Goal: Transaction & Acquisition: Purchase product/service

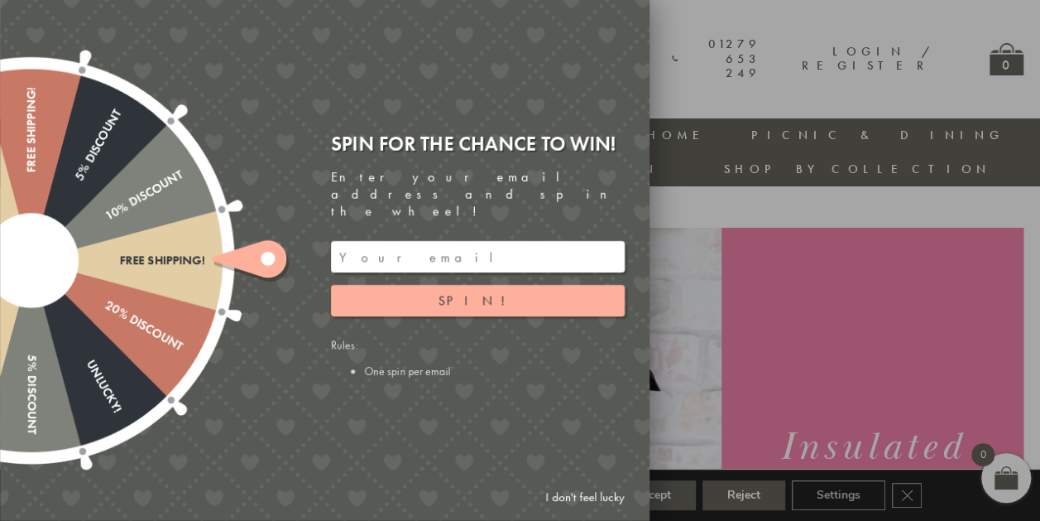
click at [573, 492] on link "I don't feel lucky" at bounding box center [585, 497] width 96 height 31
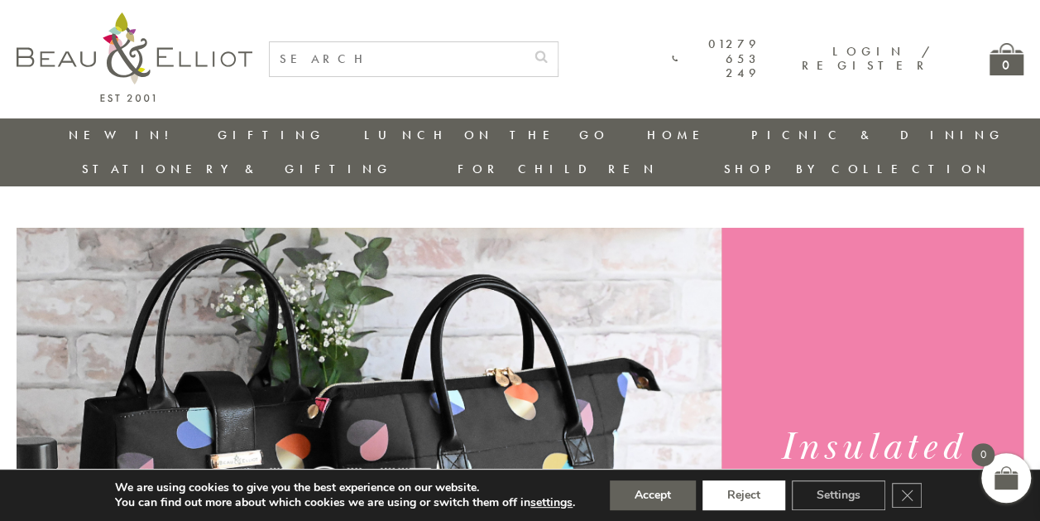
click at [766, 495] on button "Reject" at bounding box center [744, 495] width 83 height 30
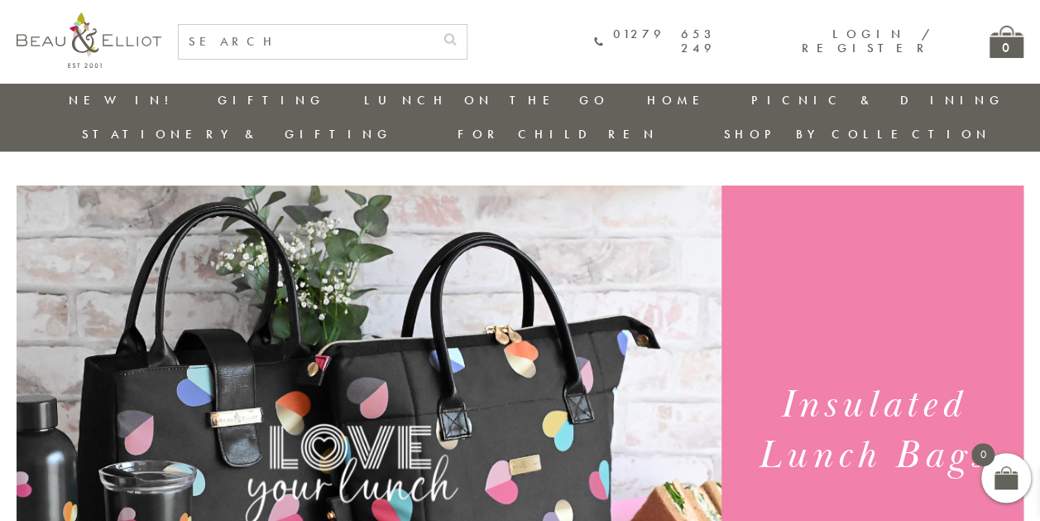
scroll to position [19, 0]
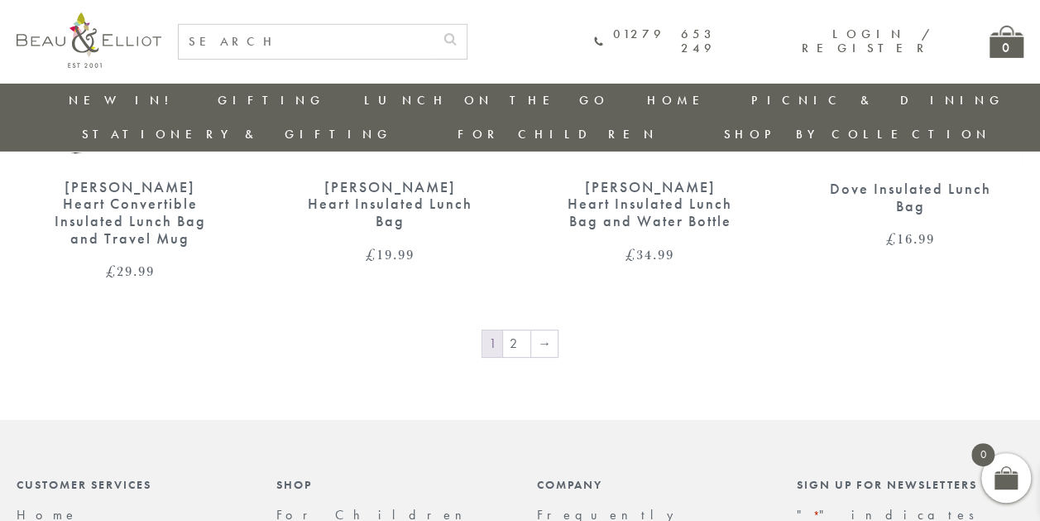
scroll to position [2761, 0]
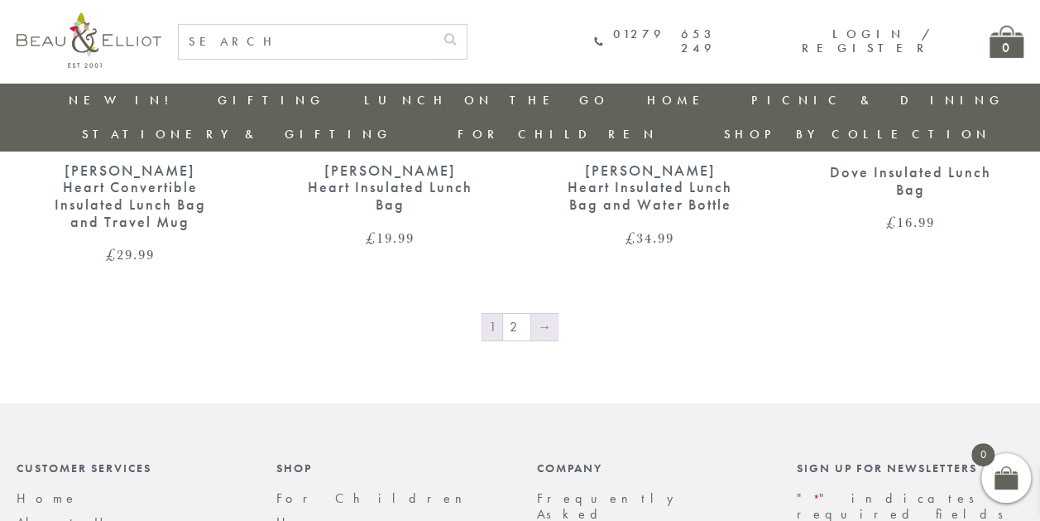
click at [543, 314] on link "→" at bounding box center [544, 327] width 26 height 26
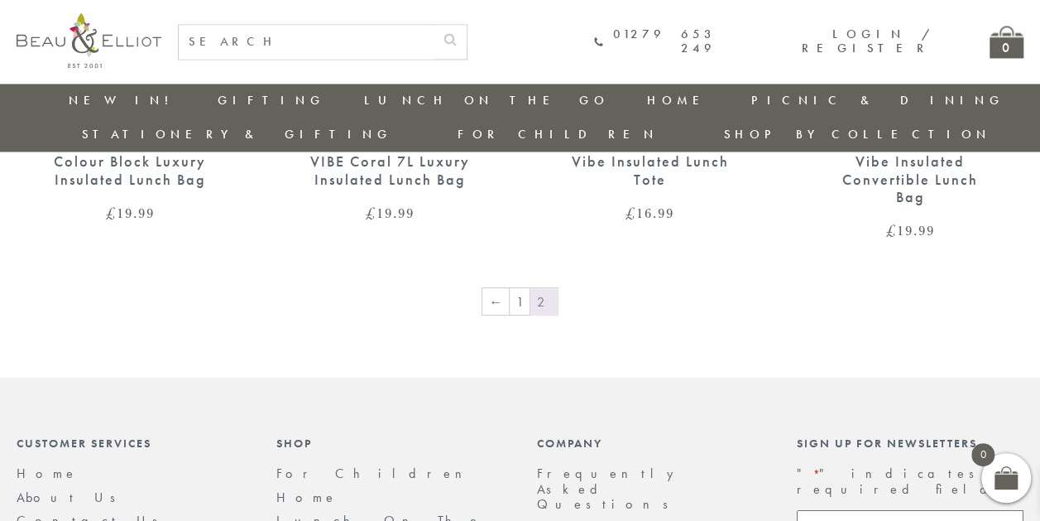
scroll to position [1376, 0]
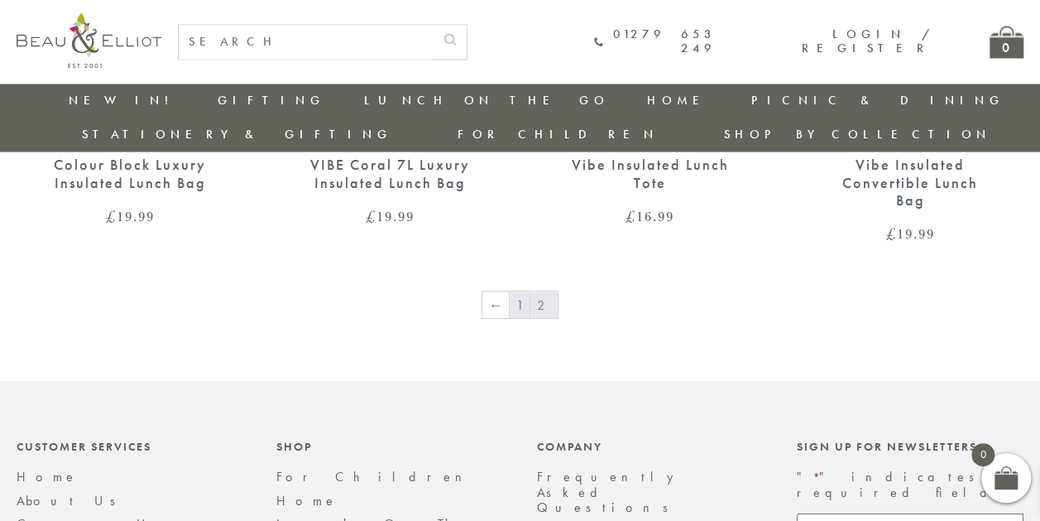
click at [523, 291] on link "1" at bounding box center [520, 304] width 20 height 26
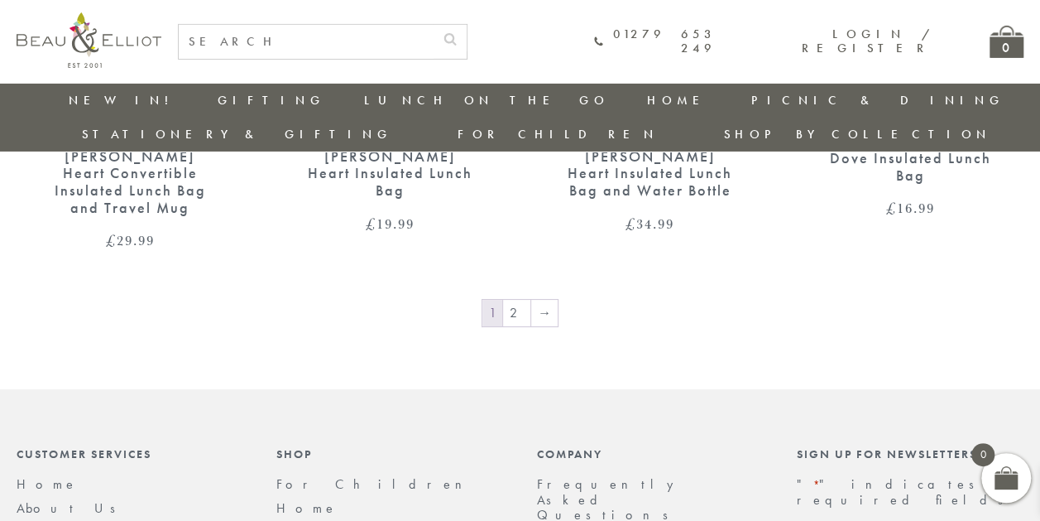
scroll to position [2739, 0]
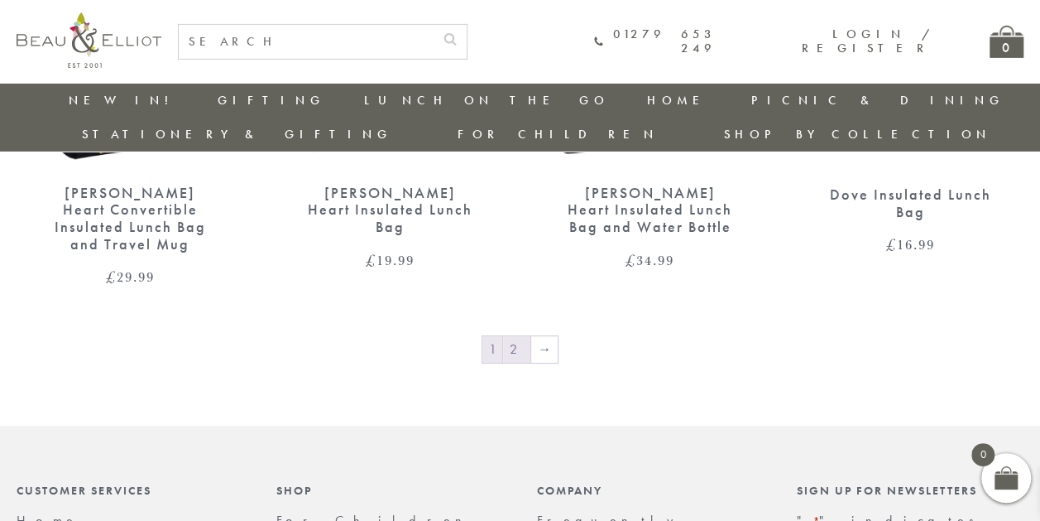
click at [516, 336] on link "2" at bounding box center [516, 349] width 27 height 26
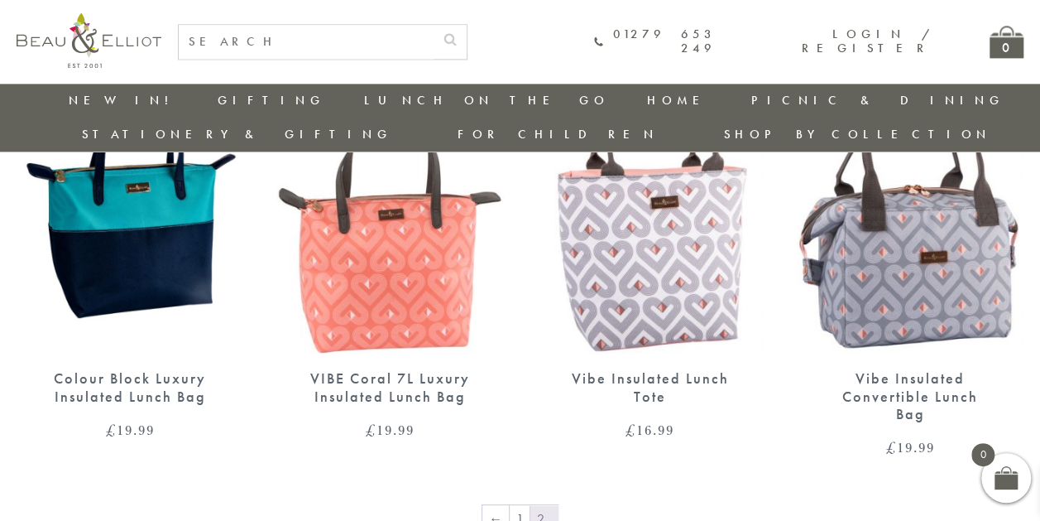
scroll to position [1164, 0]
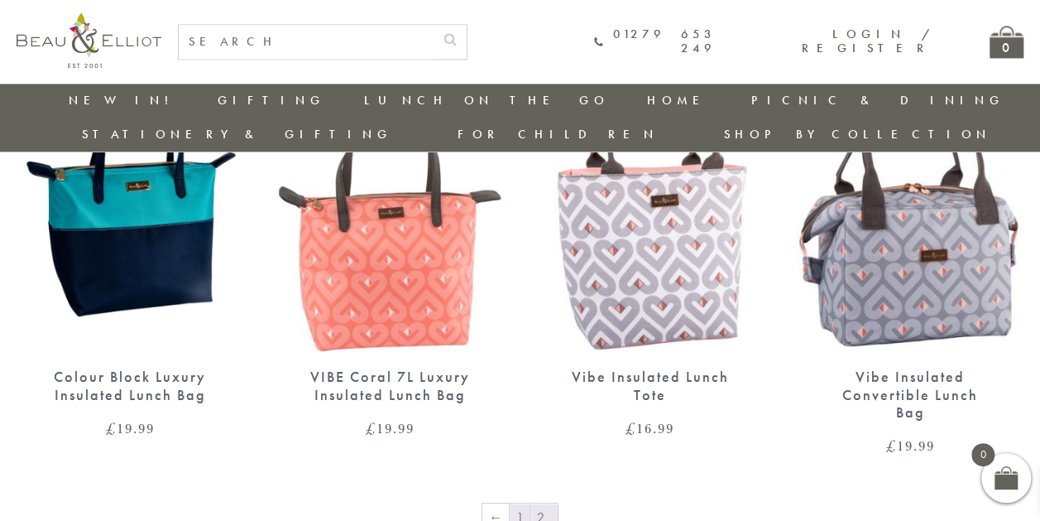
click at [521, 503] on link "1" at bounding box center [520, 516] width 20 height 26
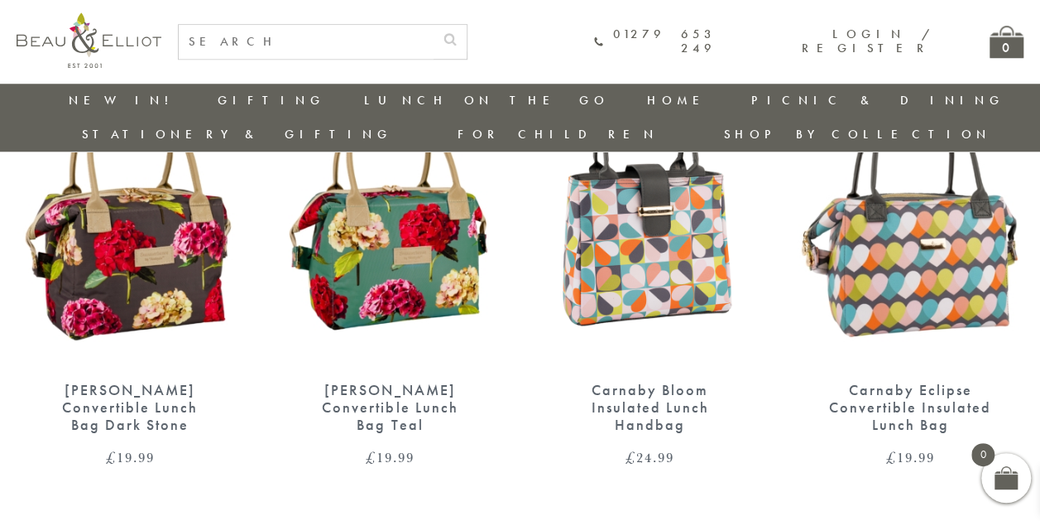
scroll to position [696, 0]
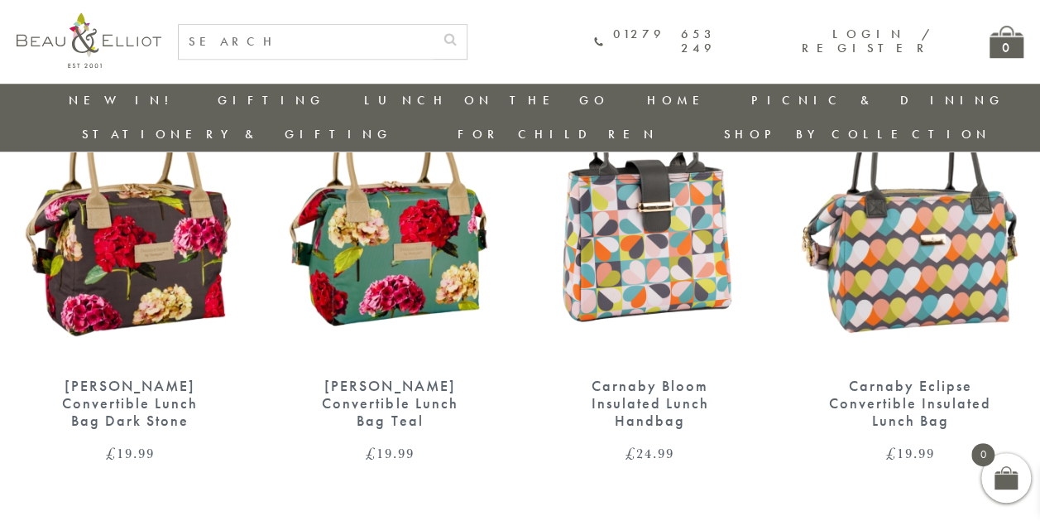
click at [395, 377] on div "[PERSON_NAME] Convertible Lunch Bag Teal" at bounding box center [389, 402] width 169 height 51
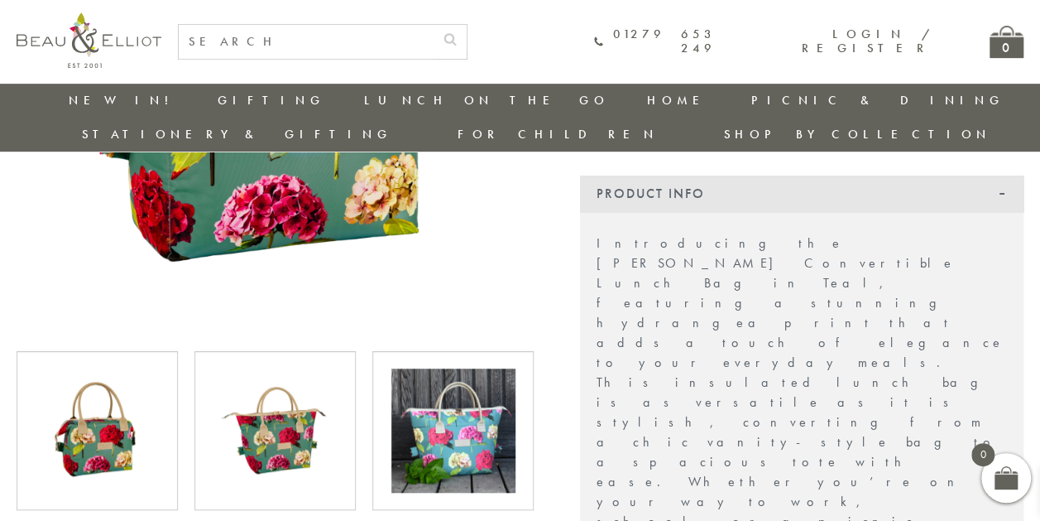
scroll to position [429, 0]
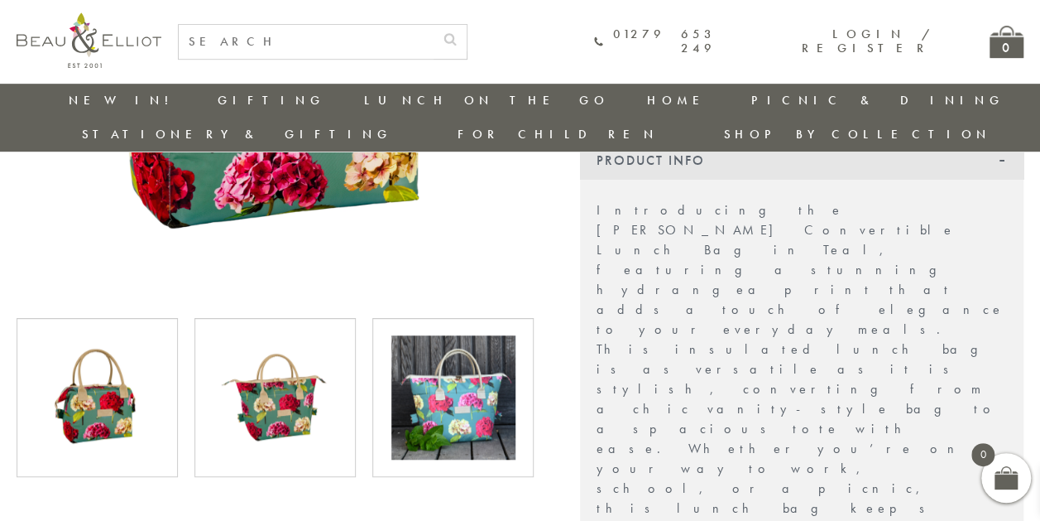
click at [435, 371] on img at bounding box center [453, 397] width 124 height 124
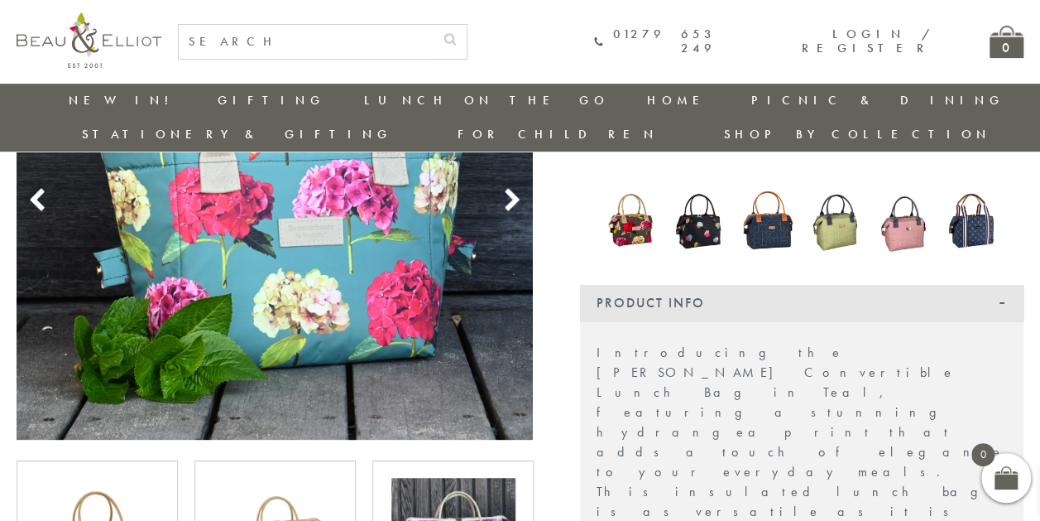
scroll to position [273, 0]
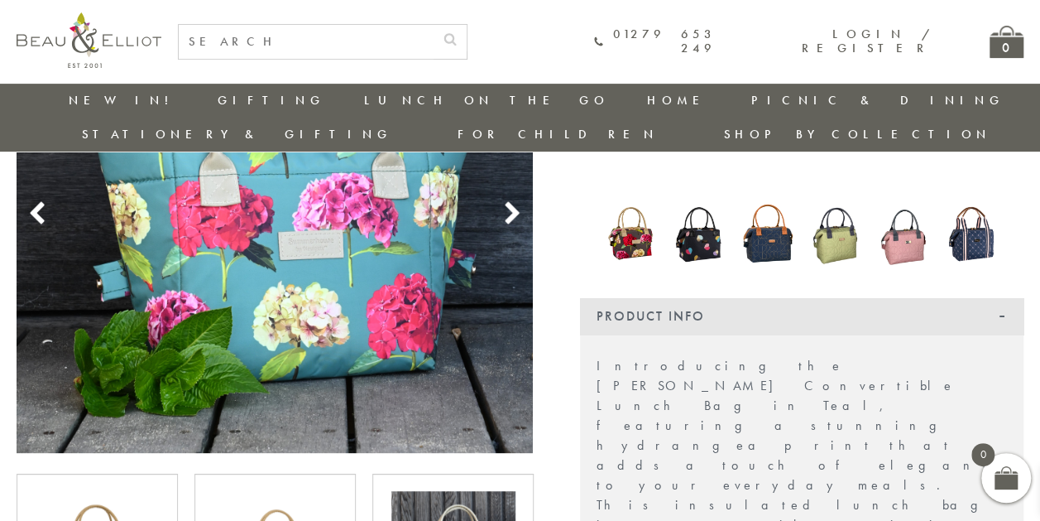
click at [640, 202] on img at bounding box center [631, 233] width 52 height 63
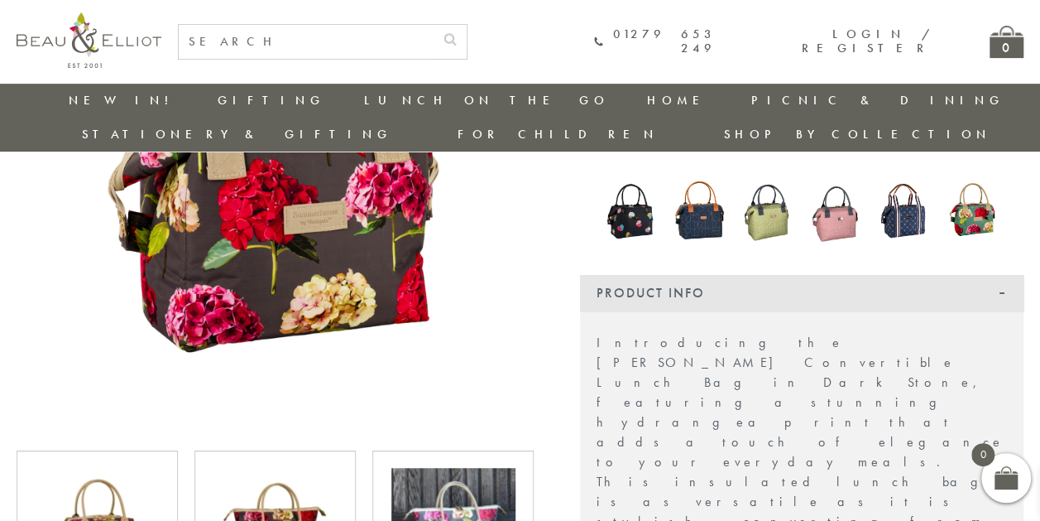
scroll to position [334, 0]
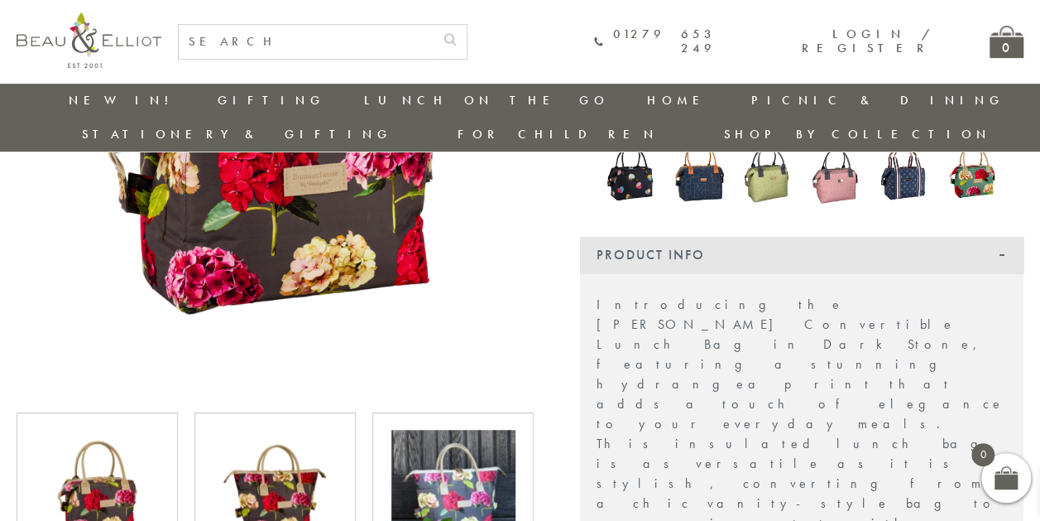
click at [982, 142] on img at bounding box center [973, 172] width 52 height 70
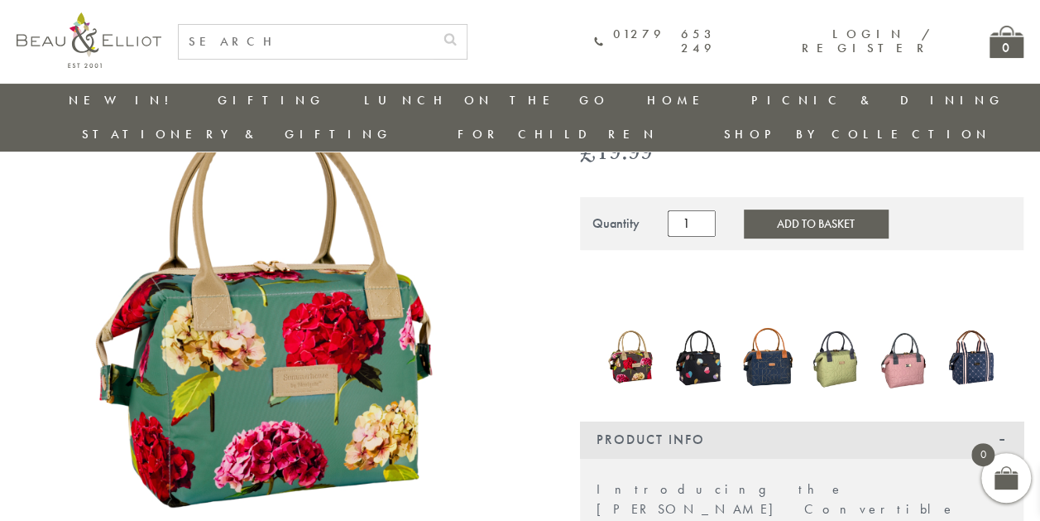
scroll to position [258, 0]
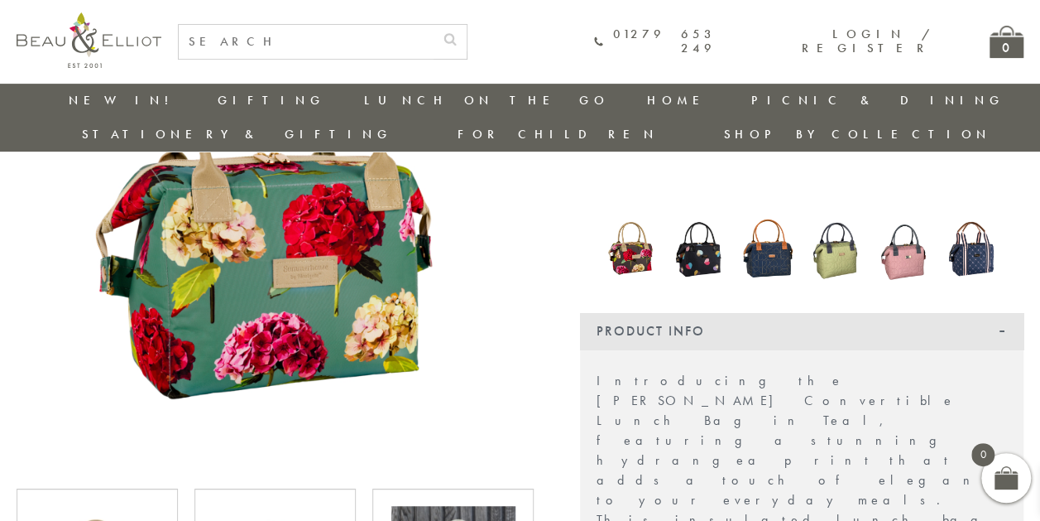
click at [702, 214] on img at bounding box center [700, 249] width 52 height 70
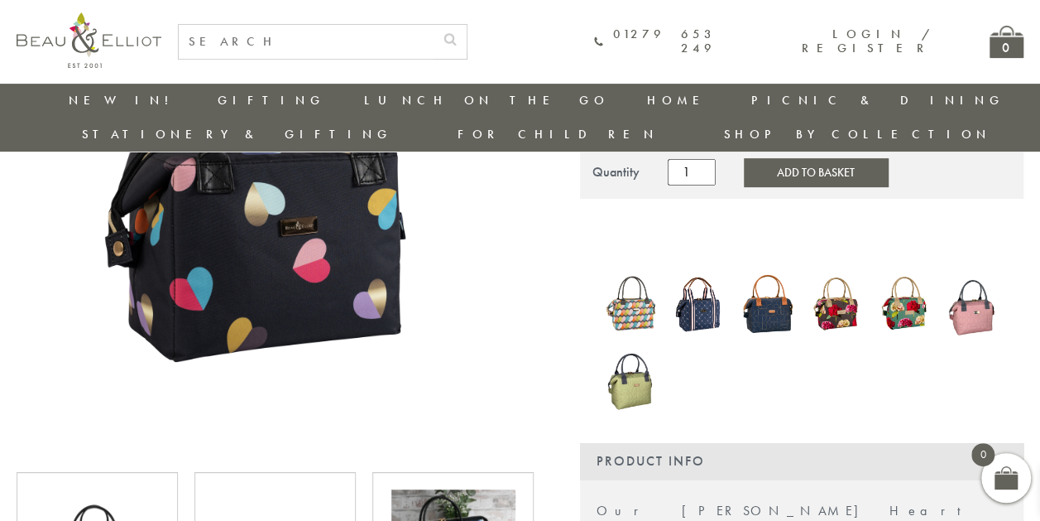
scroll to position [268, 0]
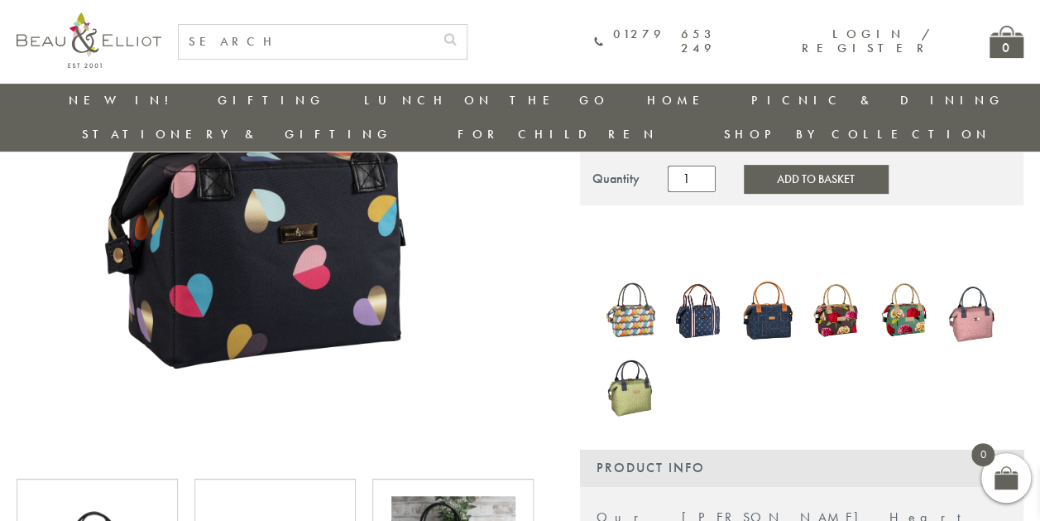
click at [641, 277] on img at bounding box center [631, 310] width 52 height 66
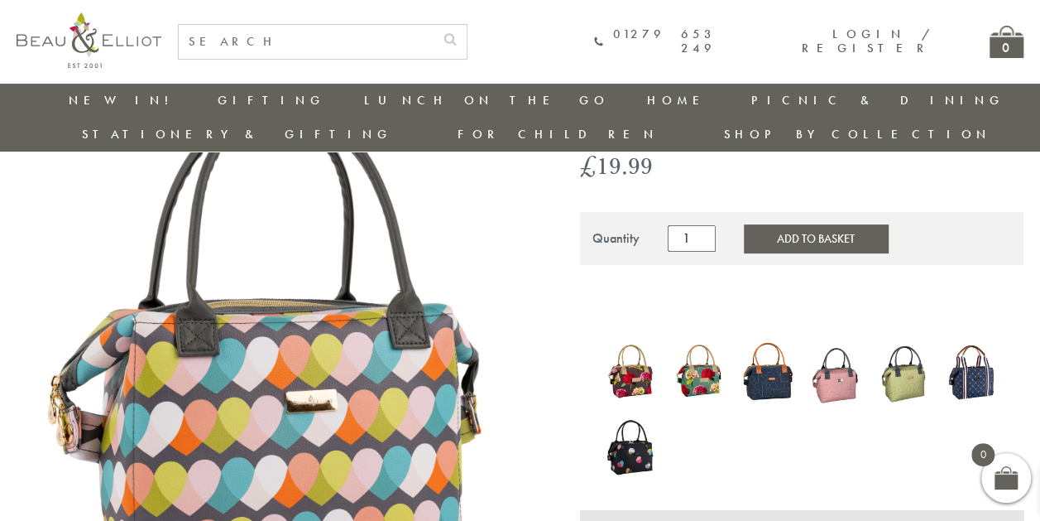
scroll to position [144, 0]
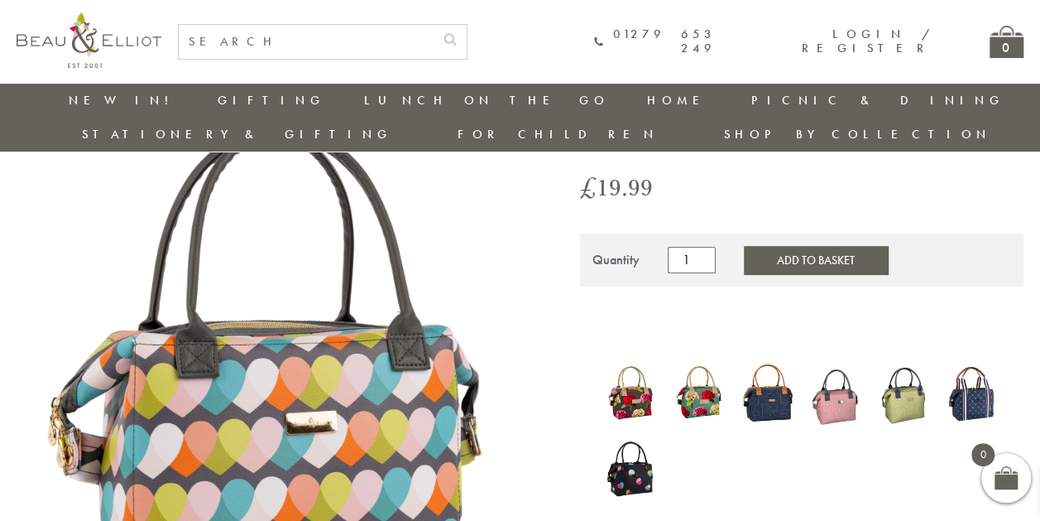
click at [647, 361] on img at bounding box center [631, 392] width 52 height 63
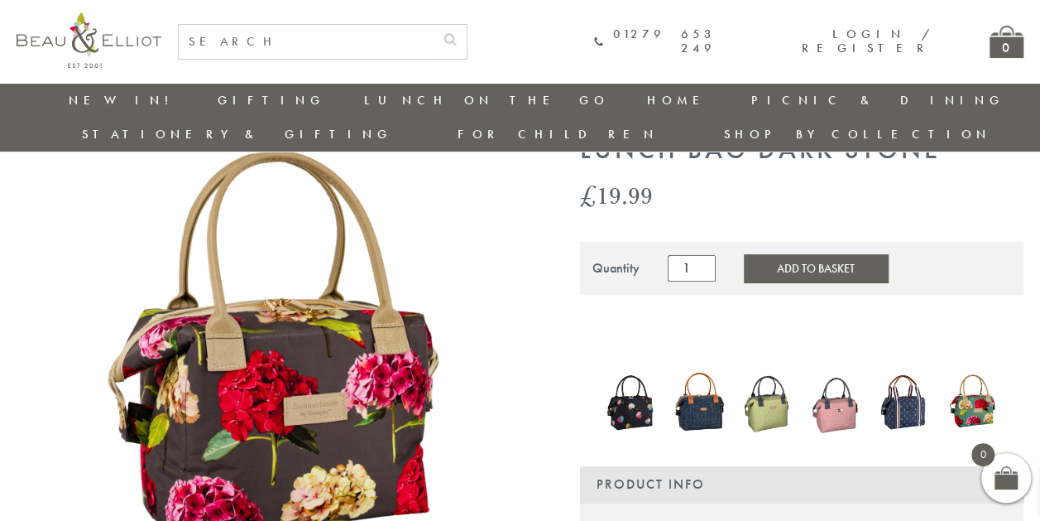
scroll to position [108, 0]
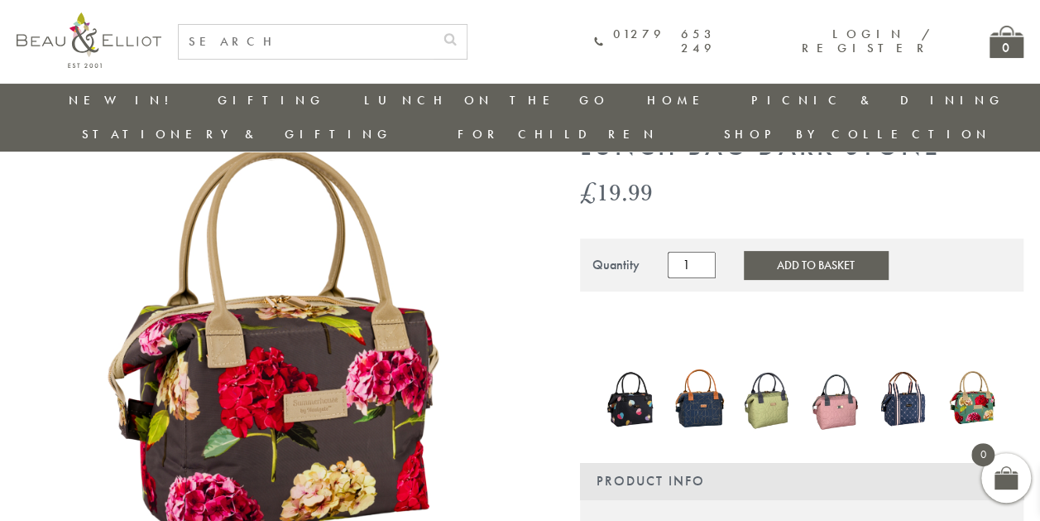
click at [985, 368] on img at bounding box center [973, 398] width 52 height 70
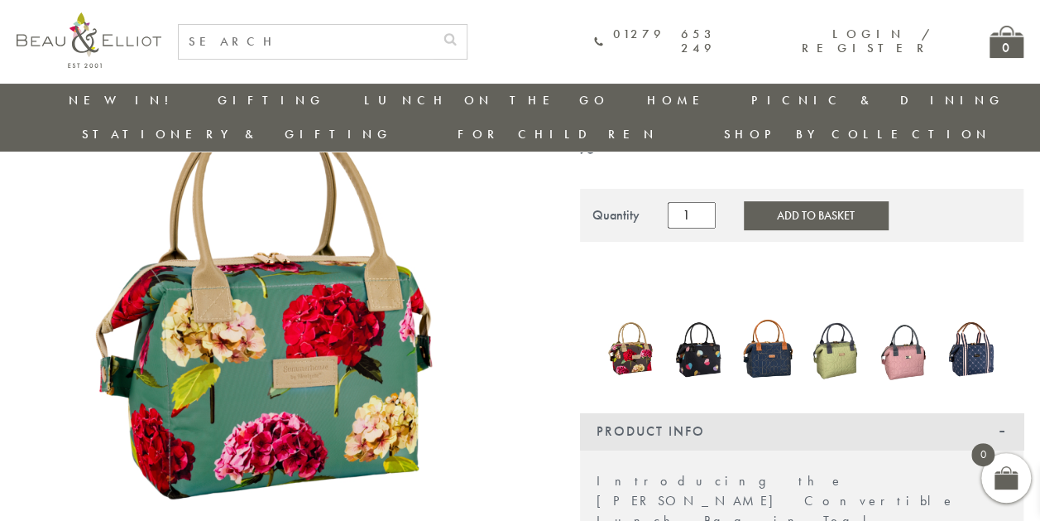
scroll to position [151, 0]
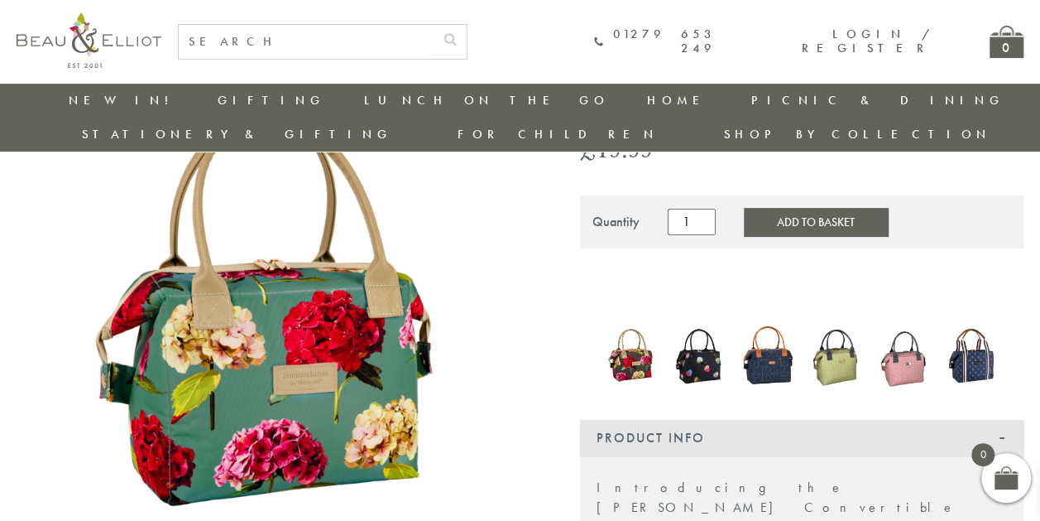
click at [633, 337] on img at bounding box center [631, 355] width 52 height 63
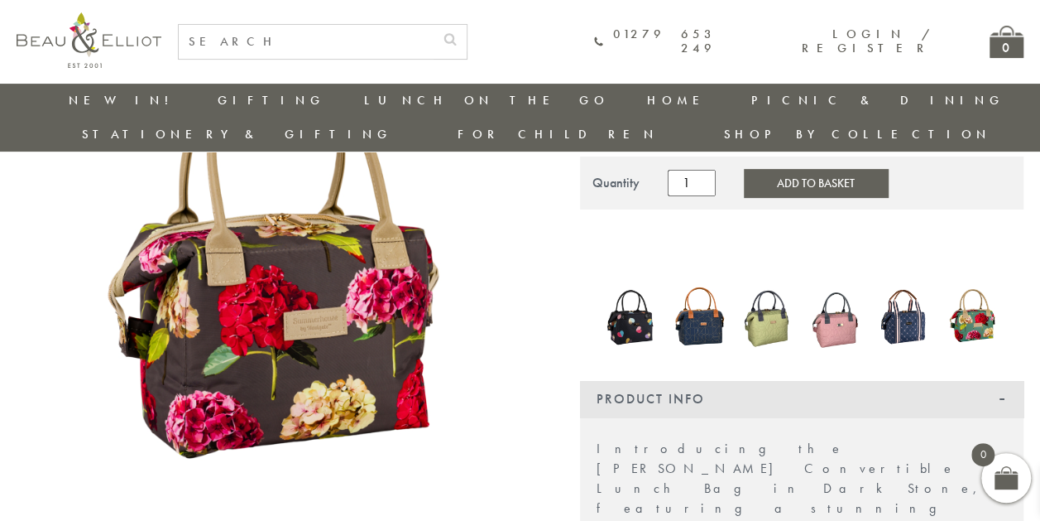
scroll to position [187, 0]
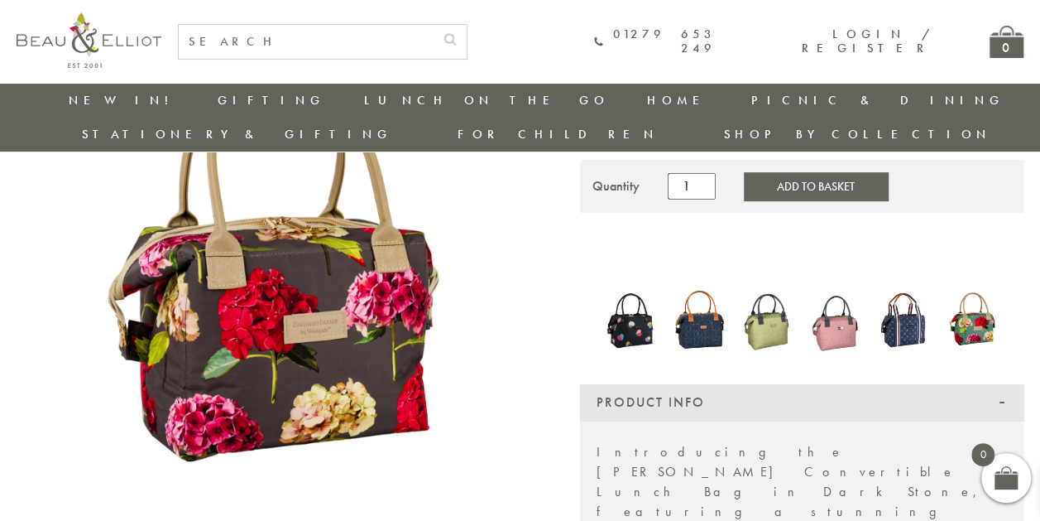
click at [966, 298] on img at bounding box center [973, 320] width 52 height 70
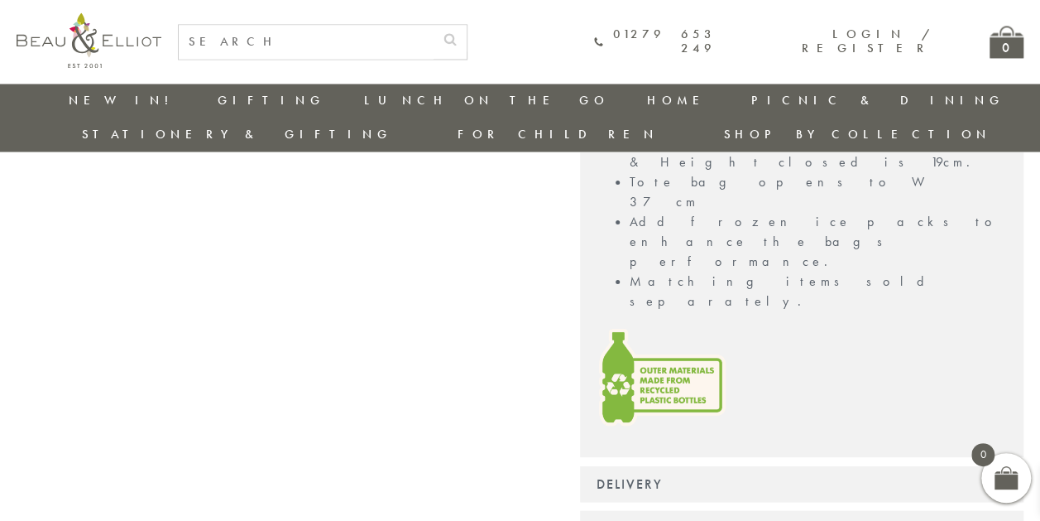
scroll to position [1334, 0]
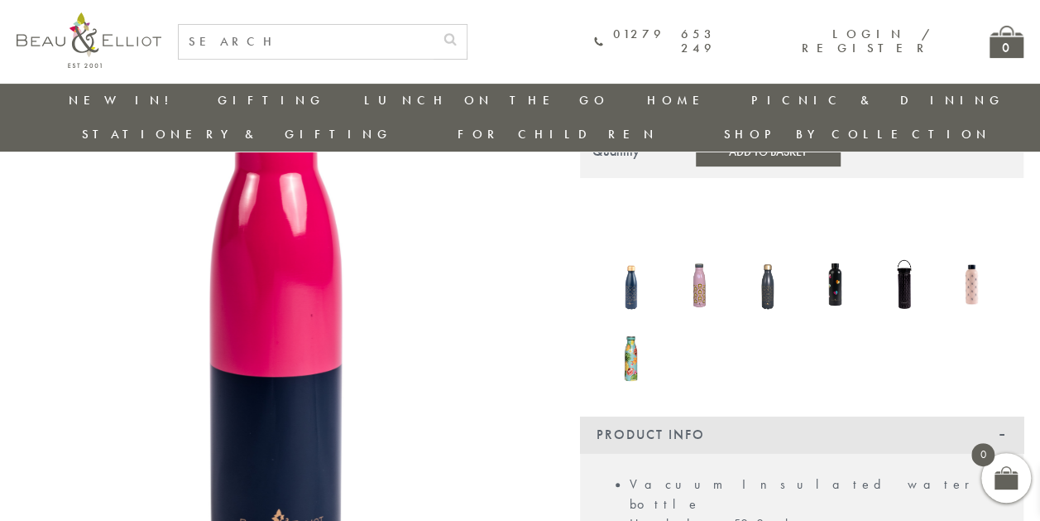
scroll to position [235, 0]
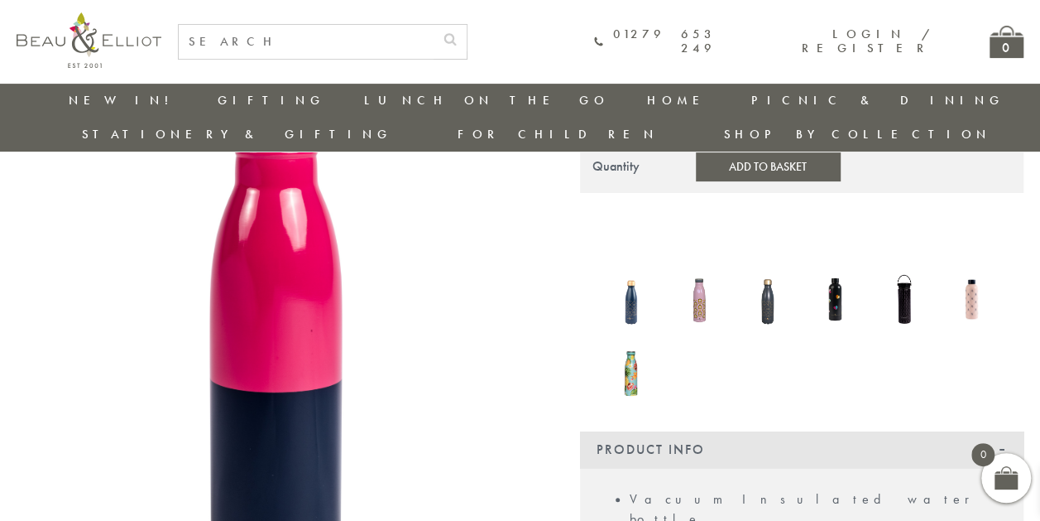
click at [631, 273] on img at bounding box center [631, 297] width 52 height 67
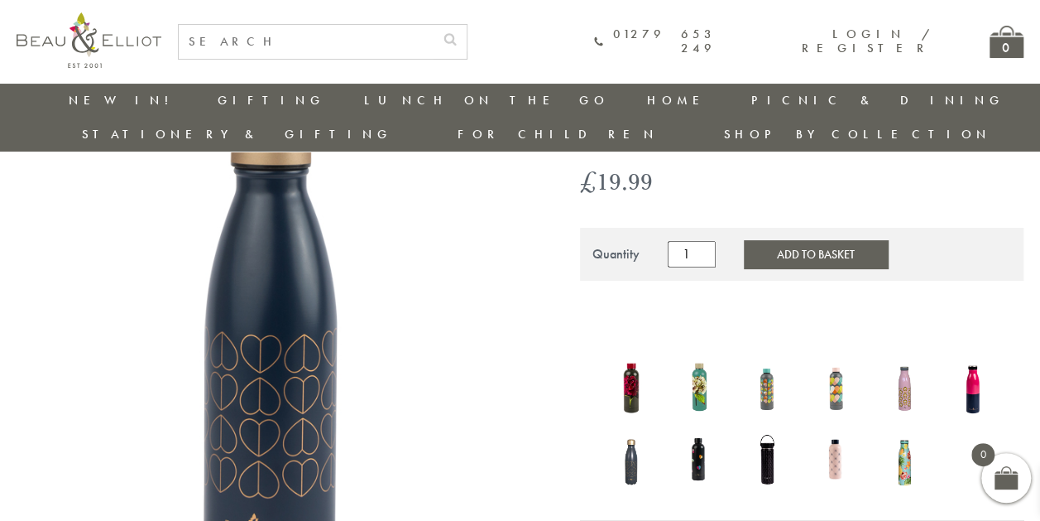
scroll to position [116, 0]
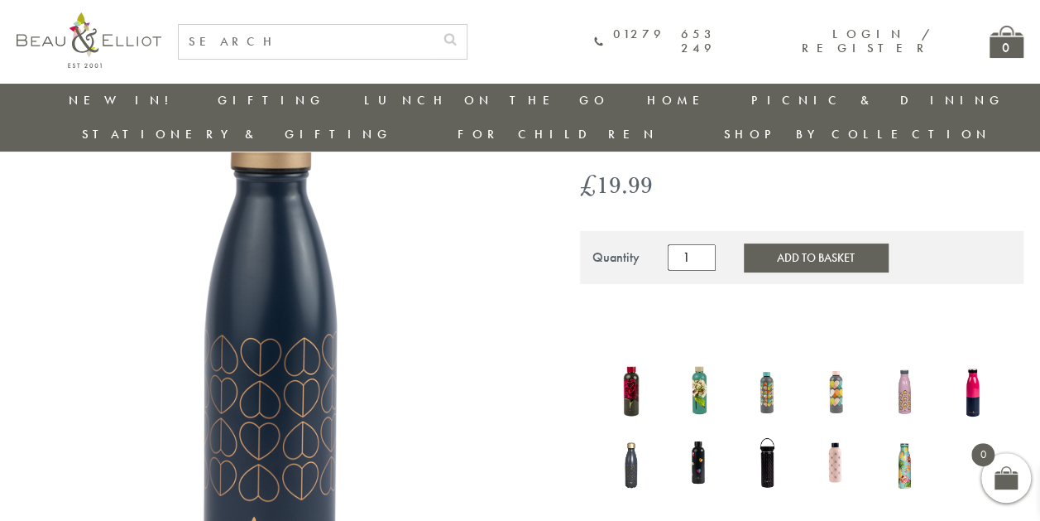
click at [706, 354] on img at bounding box center [700, 389] width 52 height 70
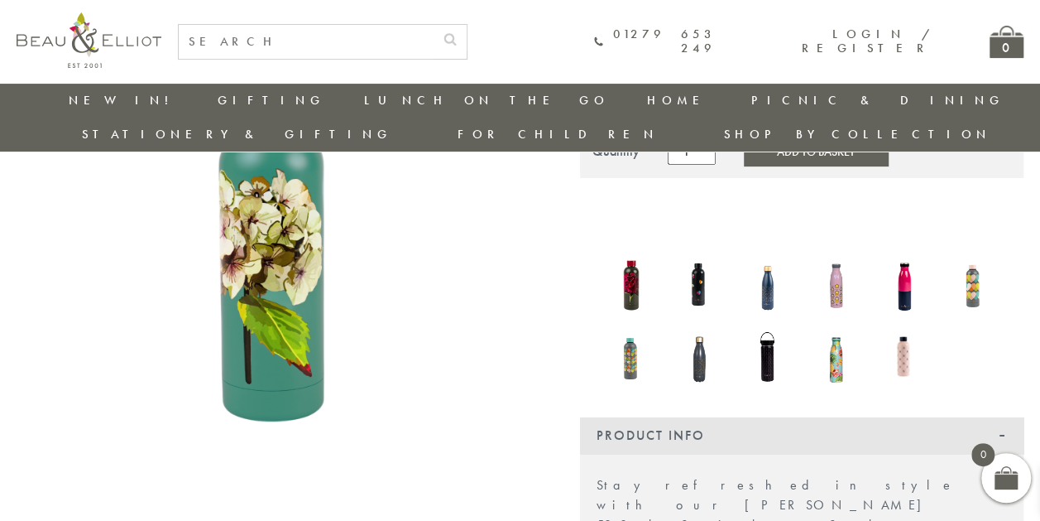
scroll to position [228, 0]
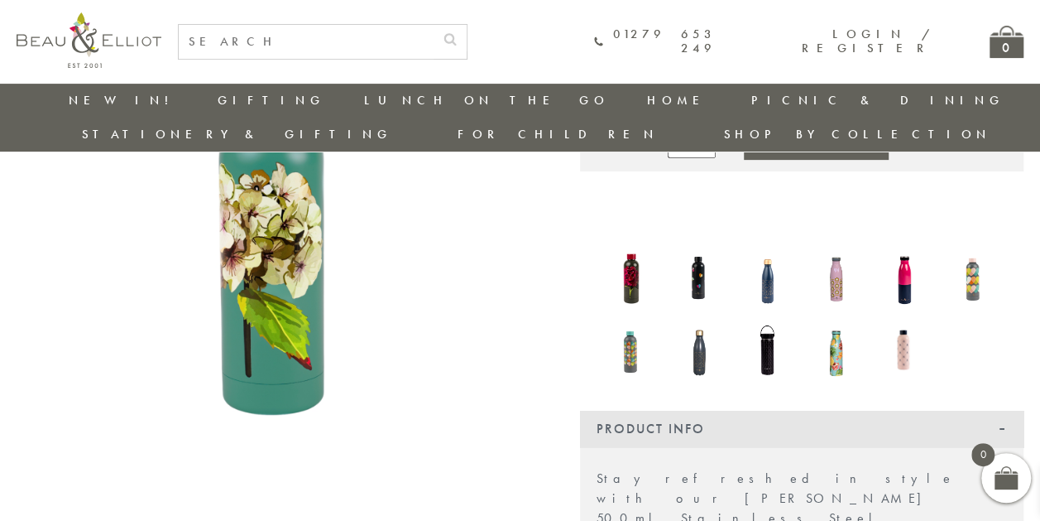
click at [634, 242] on img at bounding box center [631, 277] width 52 height 70
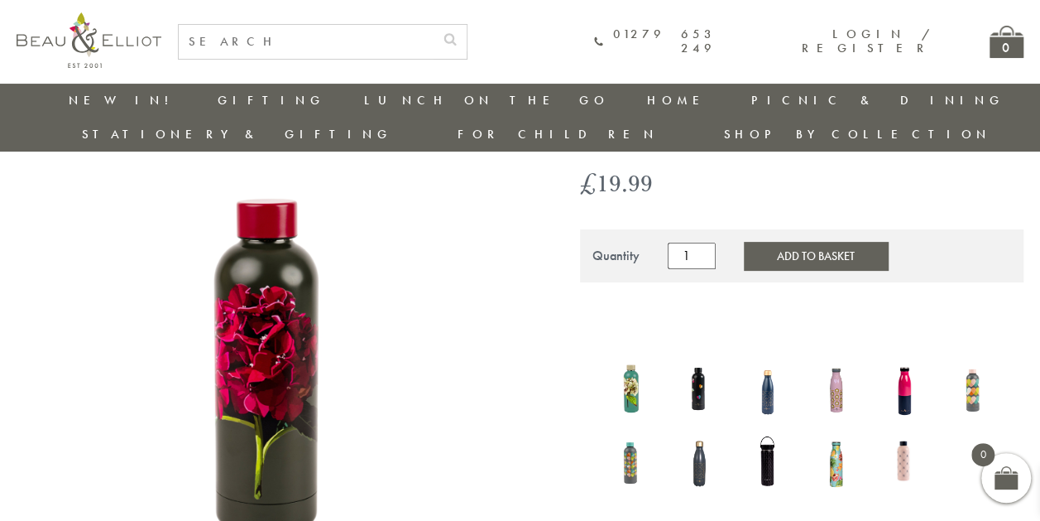
scroll to position [123, 0]
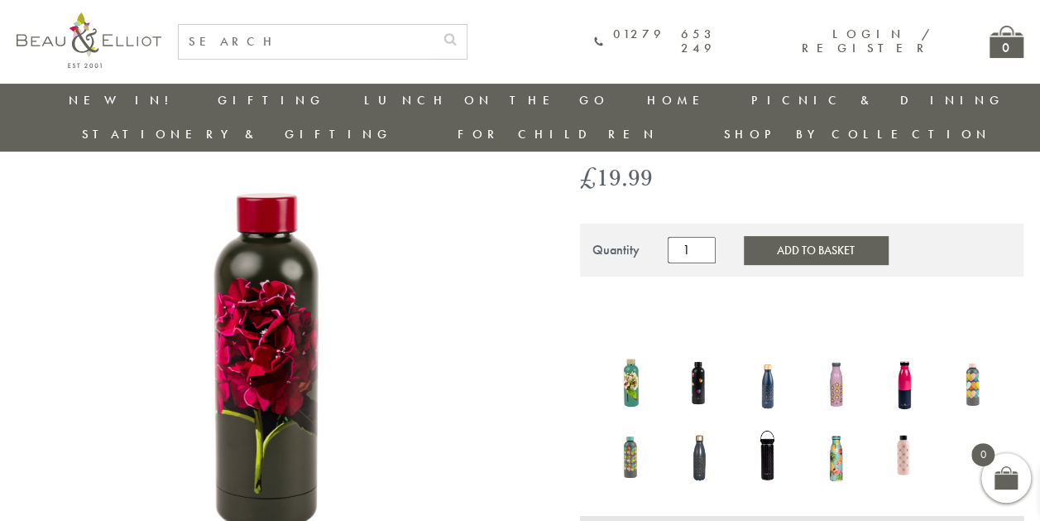
click at [634, 350] on img at bounding box center [631, 382] width 52 height 70
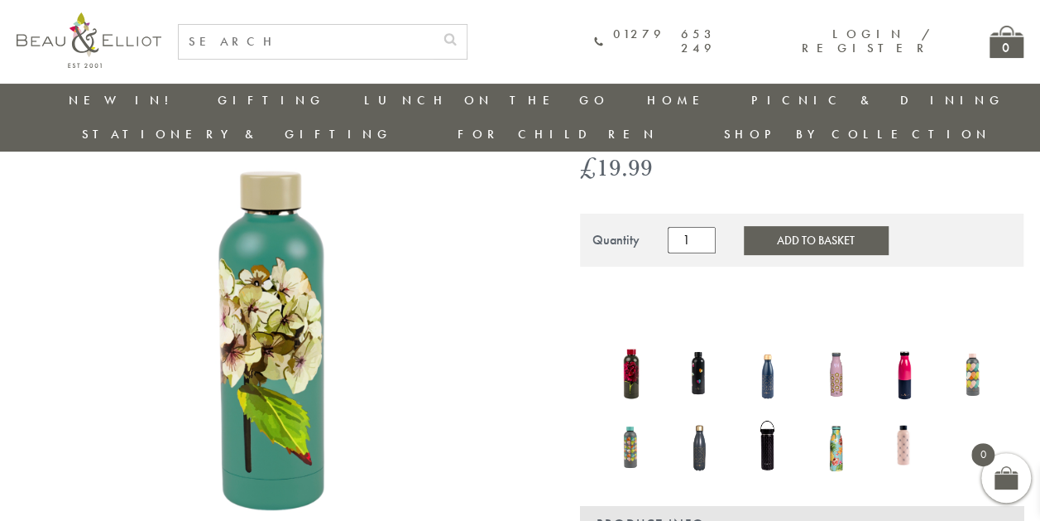
scroll to position [124, 0]
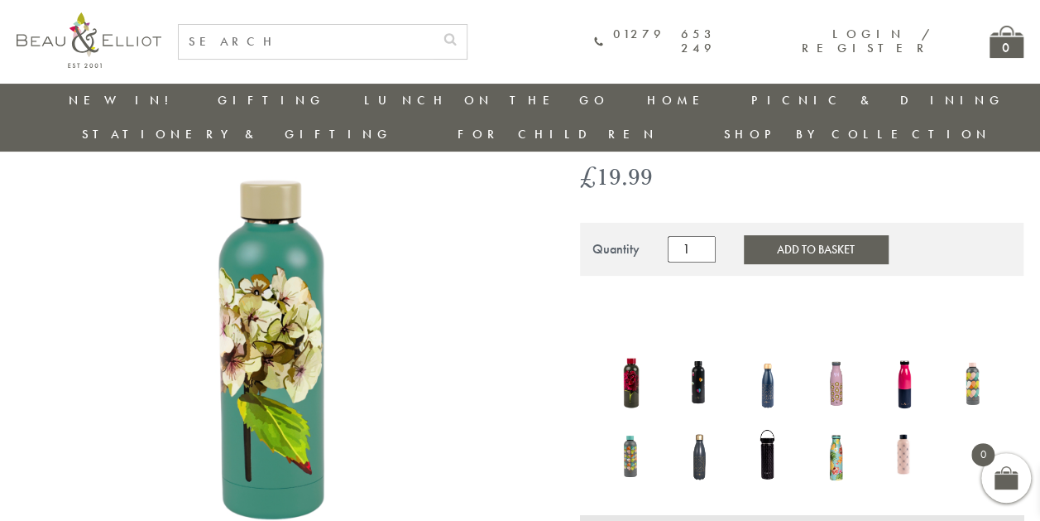
click at [752, 235] on button "Add to Basket" at bounding box center [816, 249] width 144 height 28
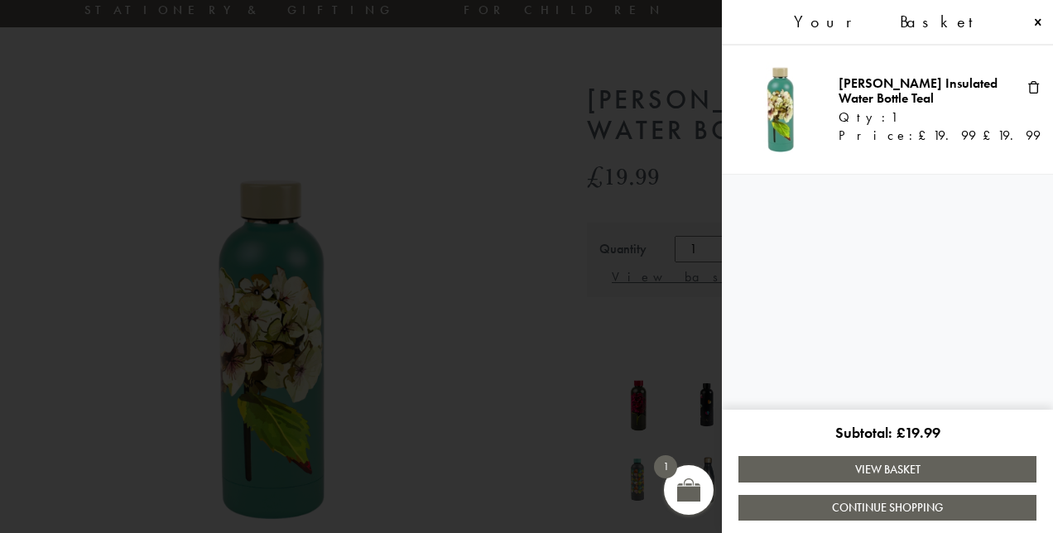
click at [867, 502] on link "Continue Shopping" at bounding box center [887, 508] width 298 height 26
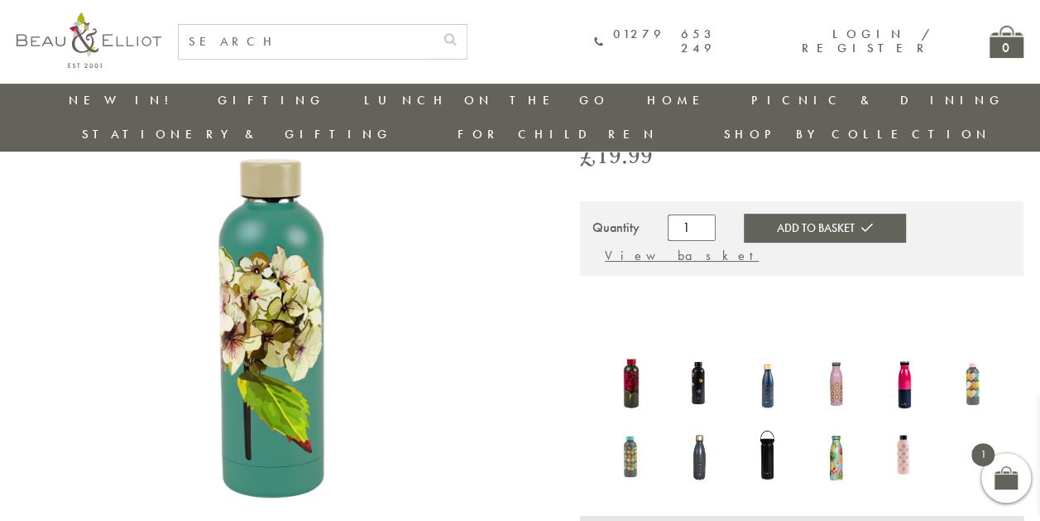
scroll to position [139, 0]
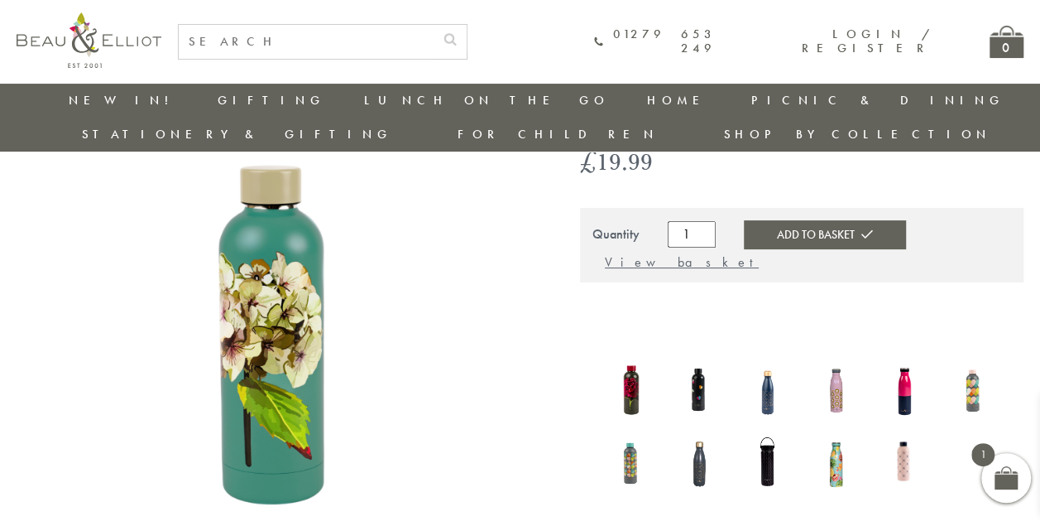
click at [818, 220] on button "Add to Basket" at bounding box center [824, 234] width 161 height 28
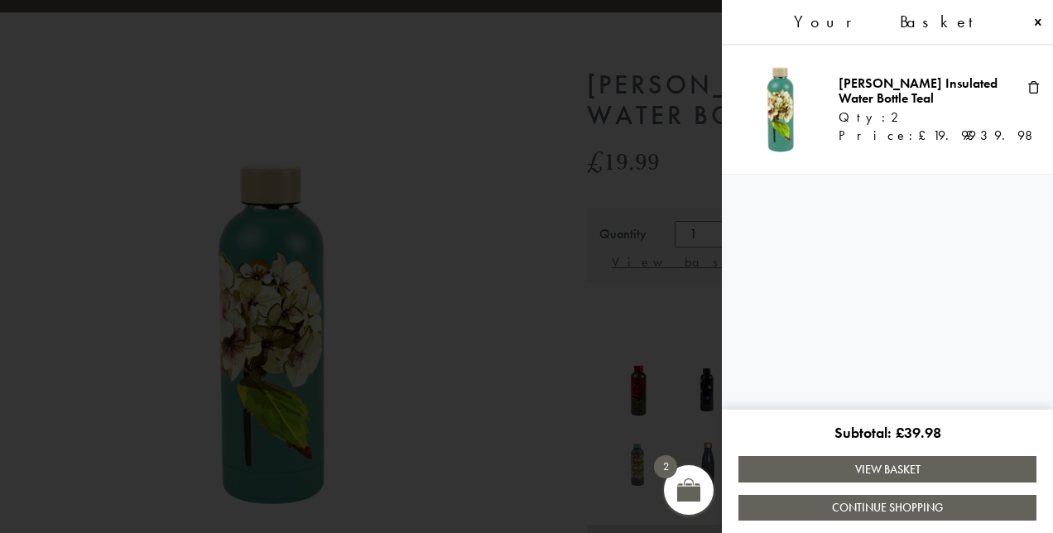
click at [1037, 11] on div "Your Basket" at bounding box center [887, 23] width 331 height 46
click at [1033, 20] on span at bounding box center [1037, 22] width 13 height 13
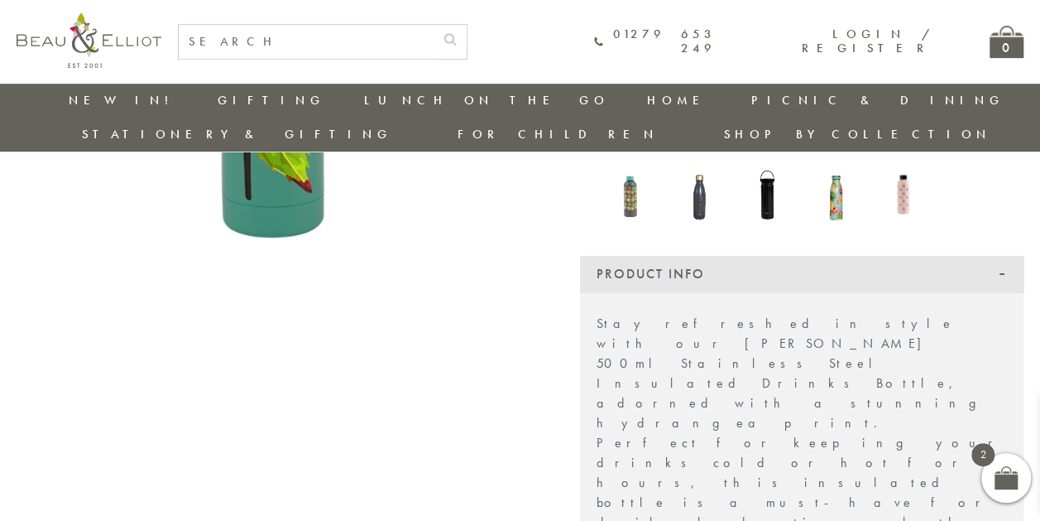
scroll to position [330, 0]
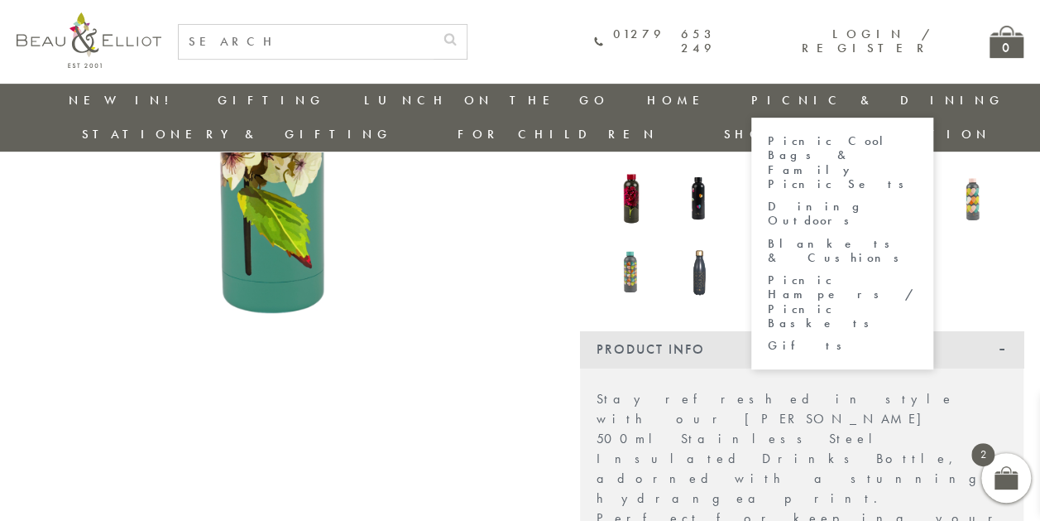
click at [768, 237] on link "Blankets & Cushions" at bounding box center [842, 251] width 149 height 29
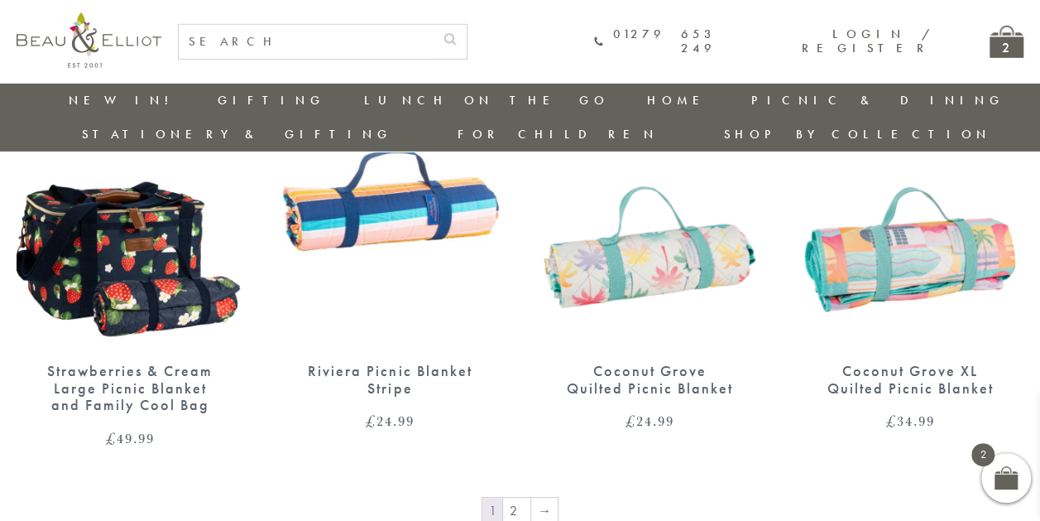
scroll to position [2546, 0]
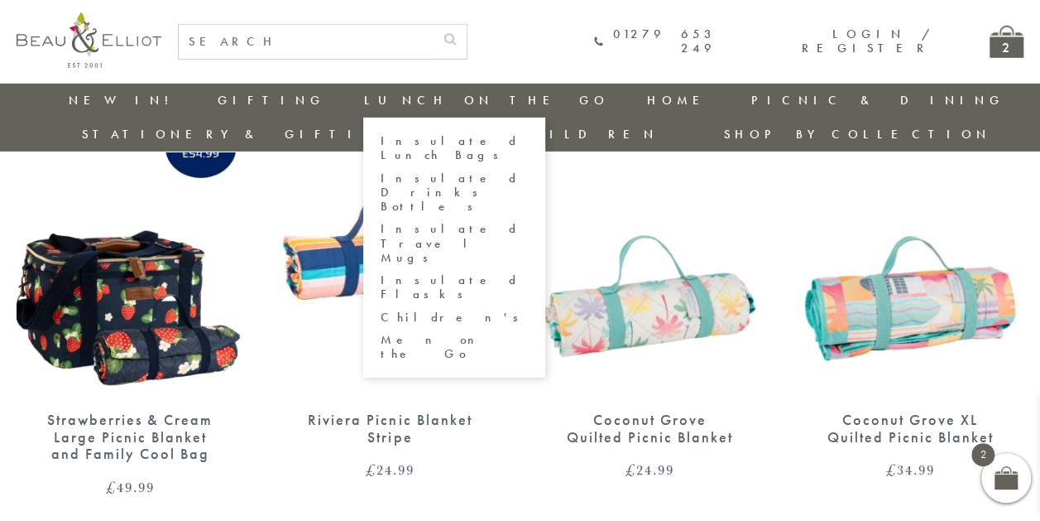
click at [380, 141] on link "Insulated Lunch Bags" at bounding box center [454, 148] width 149 height 29
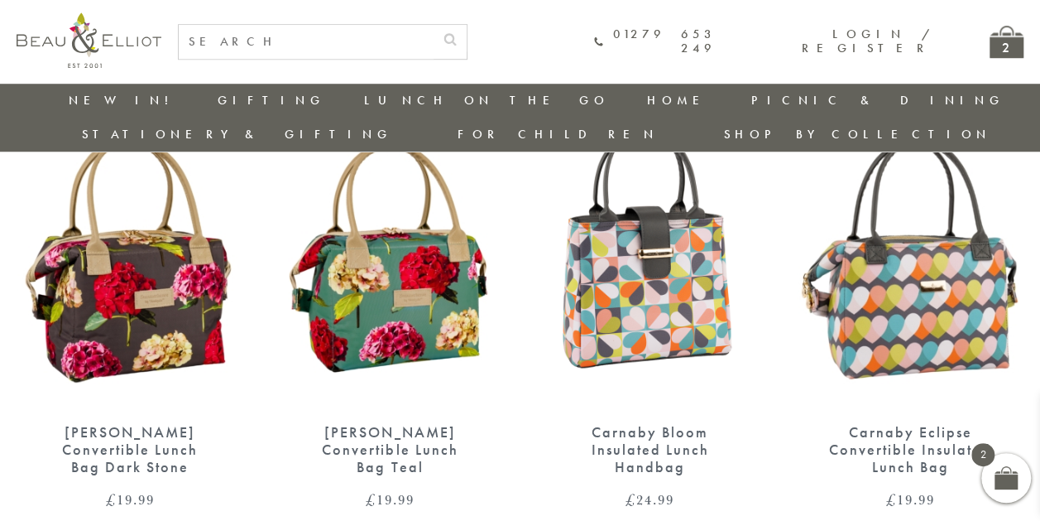
scroll to position [654, 0]
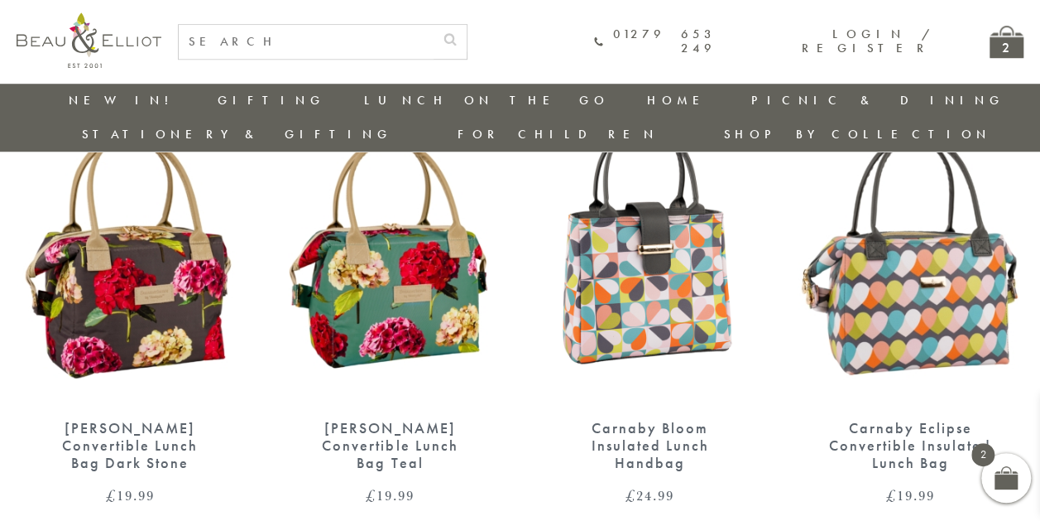
click at [445, 297] on img at bounding box center [389, 256] width 227 height 293
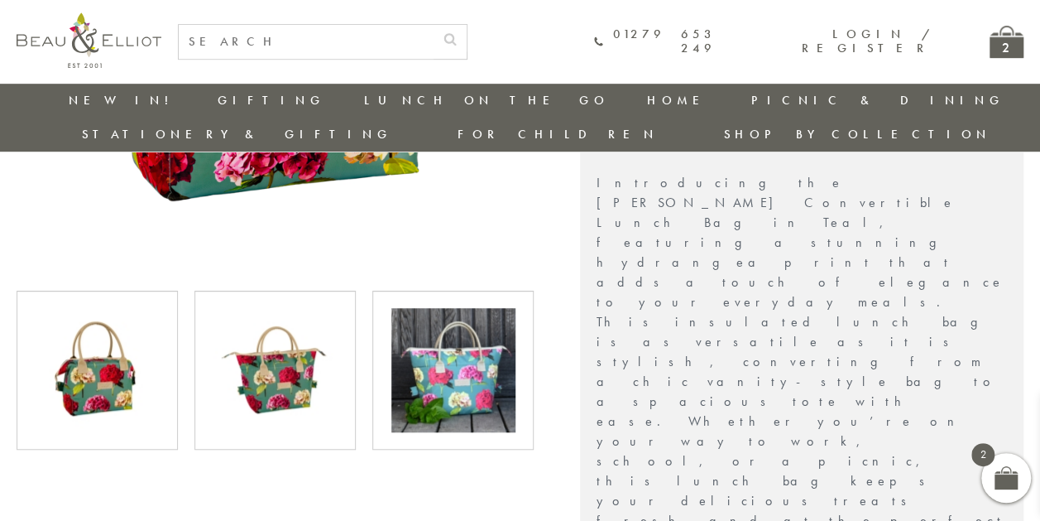
scroll to position [491, 0]
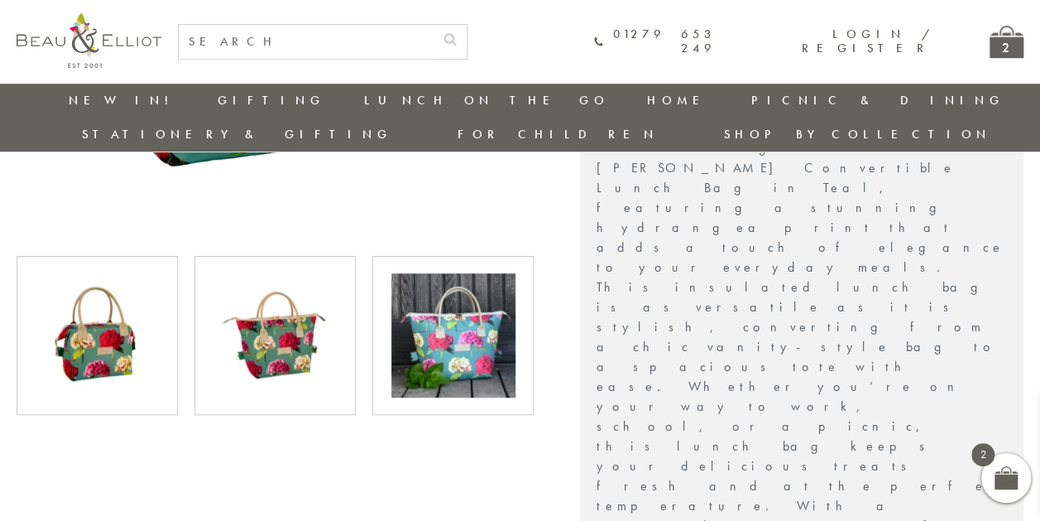
click at [334, 291] on img at bounding box center [276, 335] width 124 height 124
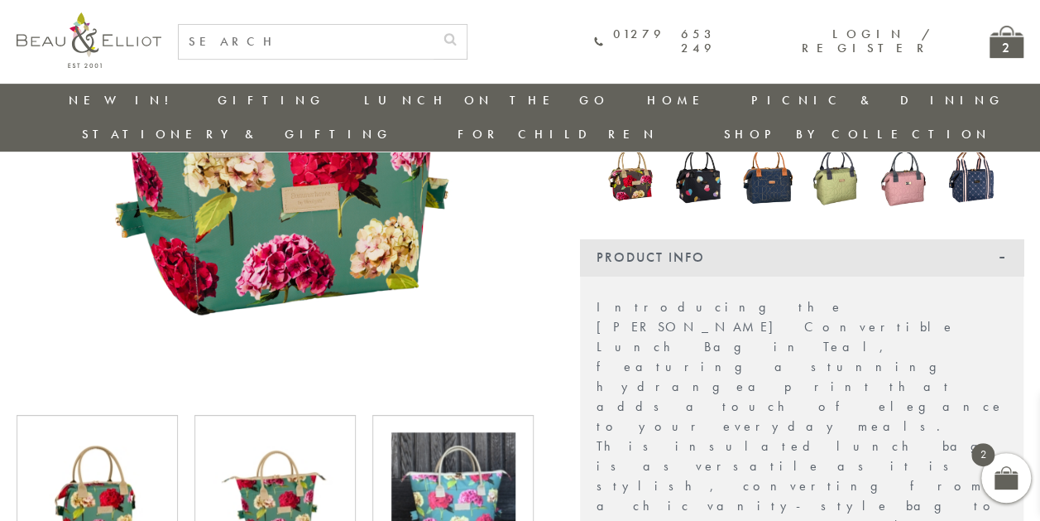
scroll to position [449, 0]
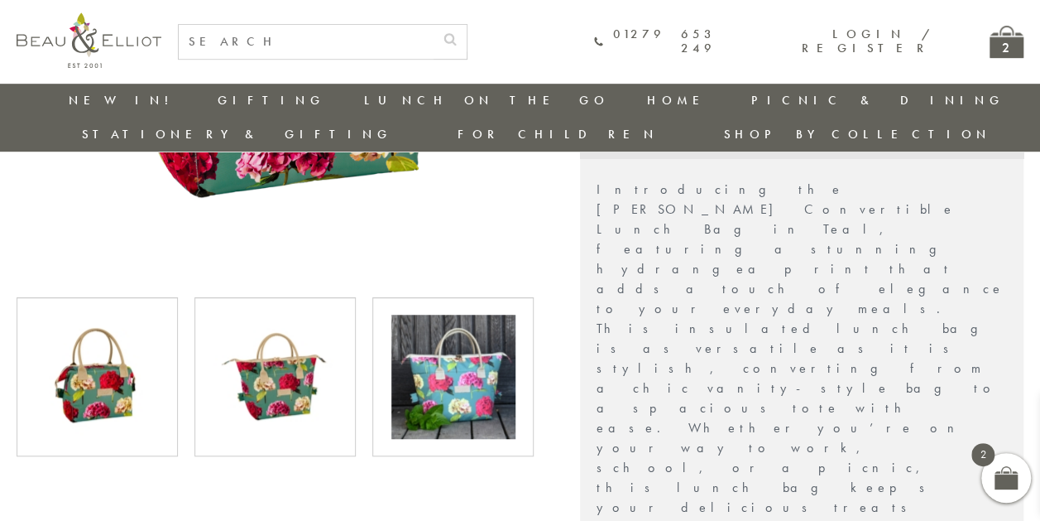
click at [463, 339] on img at bounding box center [453, 377] width 124 height 124
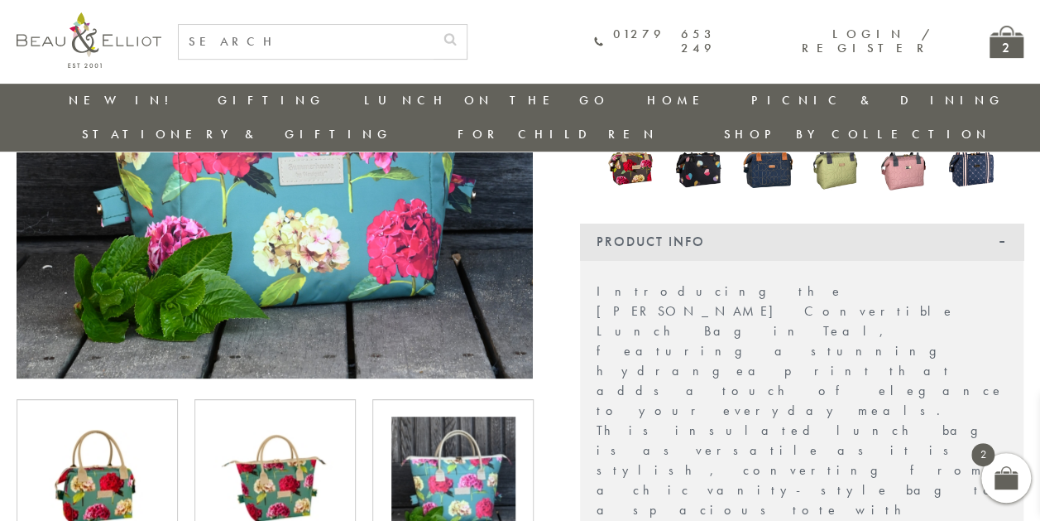
scroll to position [354, 0]
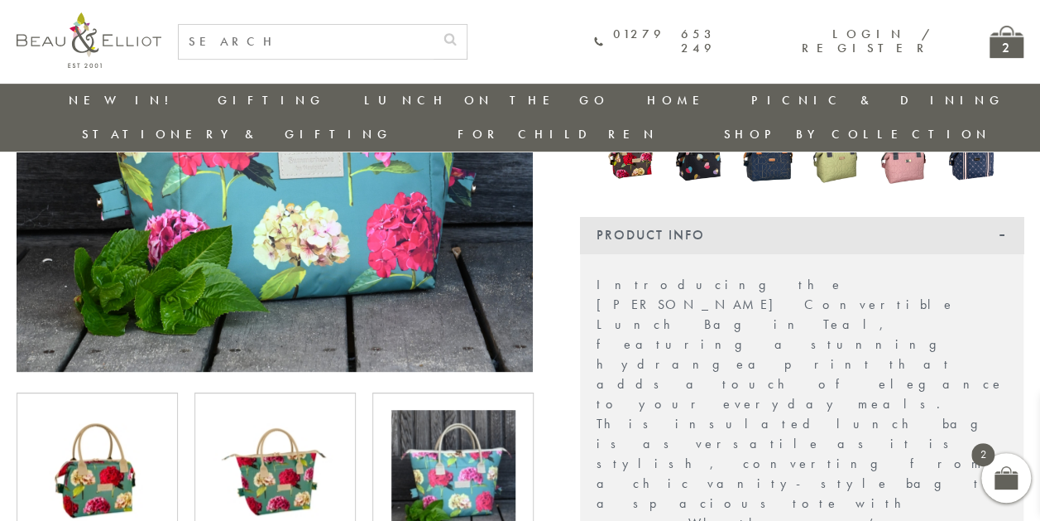
click at [121, 456] on img at bounding box center [98, 472] width 124 height 124
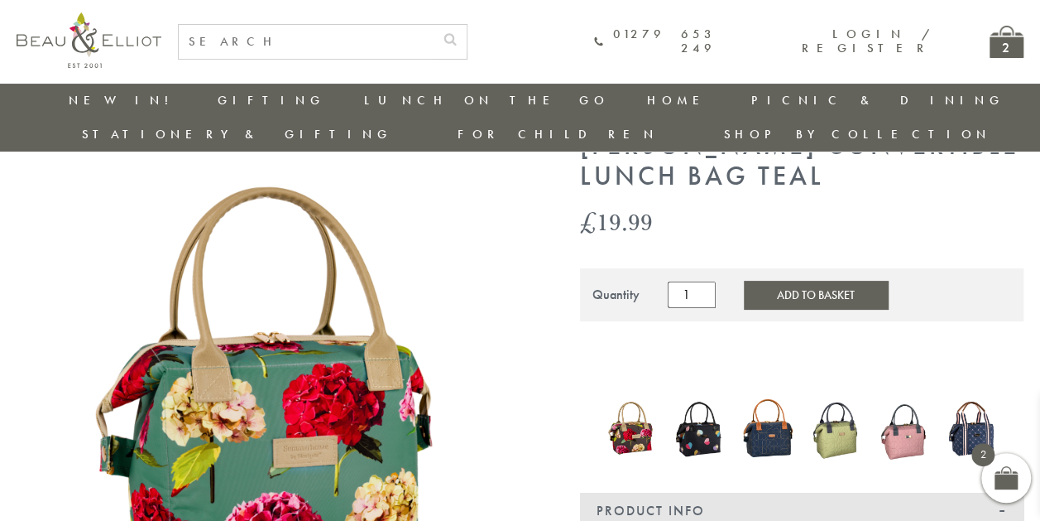
scroll to position [75, 0]
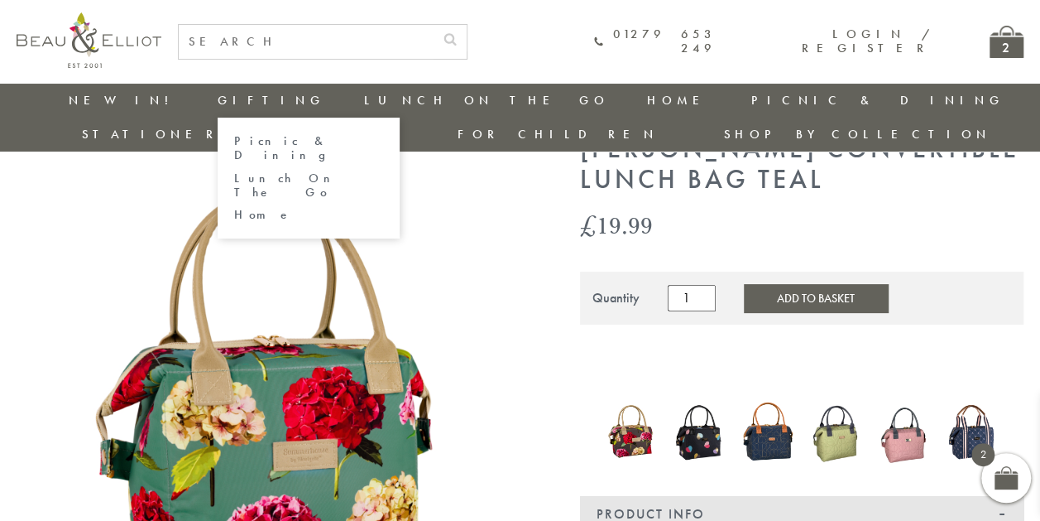
click at [234, 171] on link "Lunch On The Go" at bounding box center [308, 185] width 149 height 29
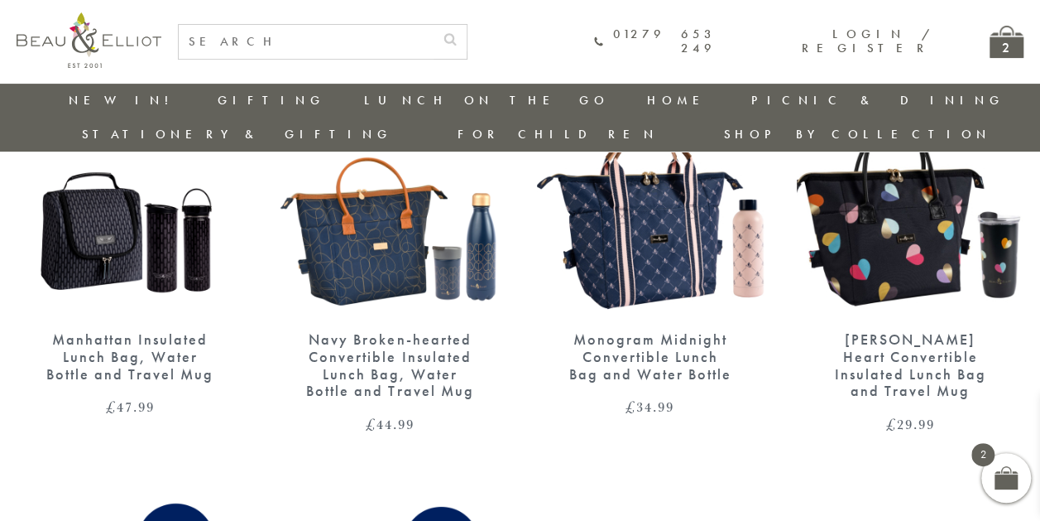
scroll to position [168, 0]
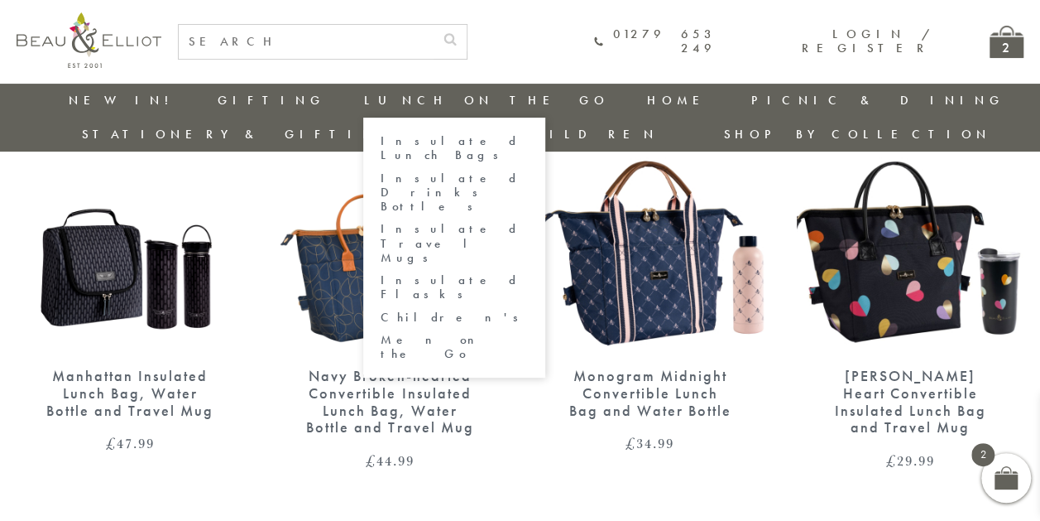
click at [380, 139] on link "Insulated Lunch Bags" at bounding box center [454, 148] width 149 height 29
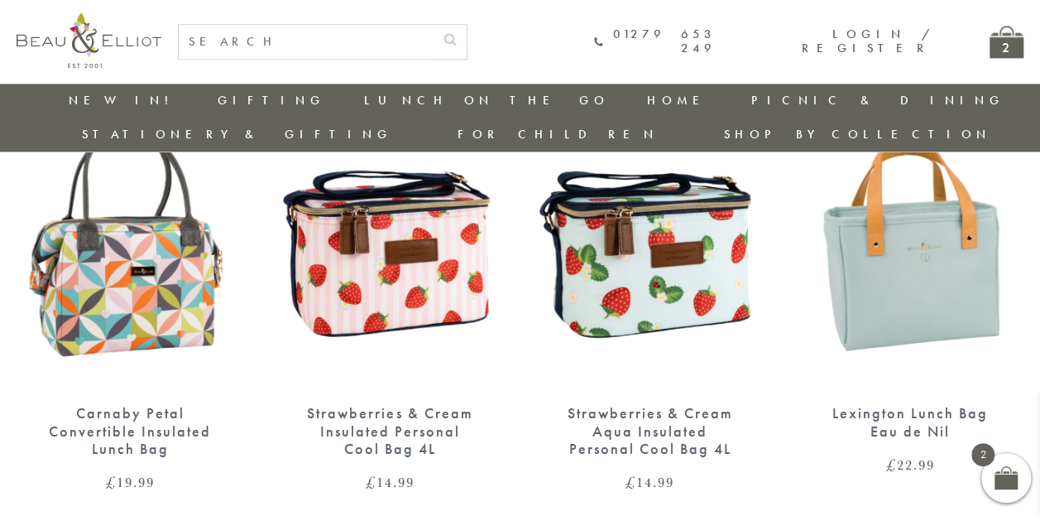
scroll to position [1099, 0]
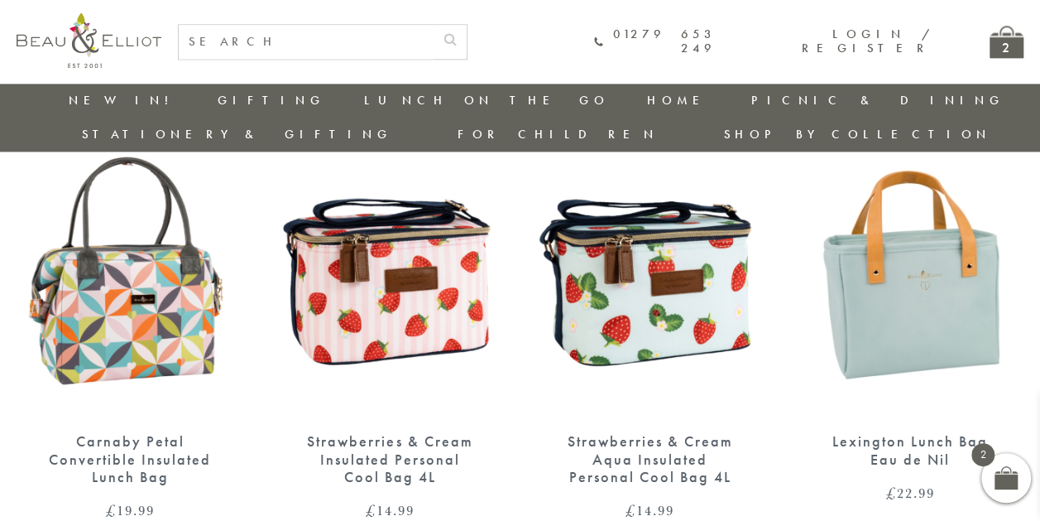
click at [169, 344] on img at bounding box center [130, 270] width 227 height 293
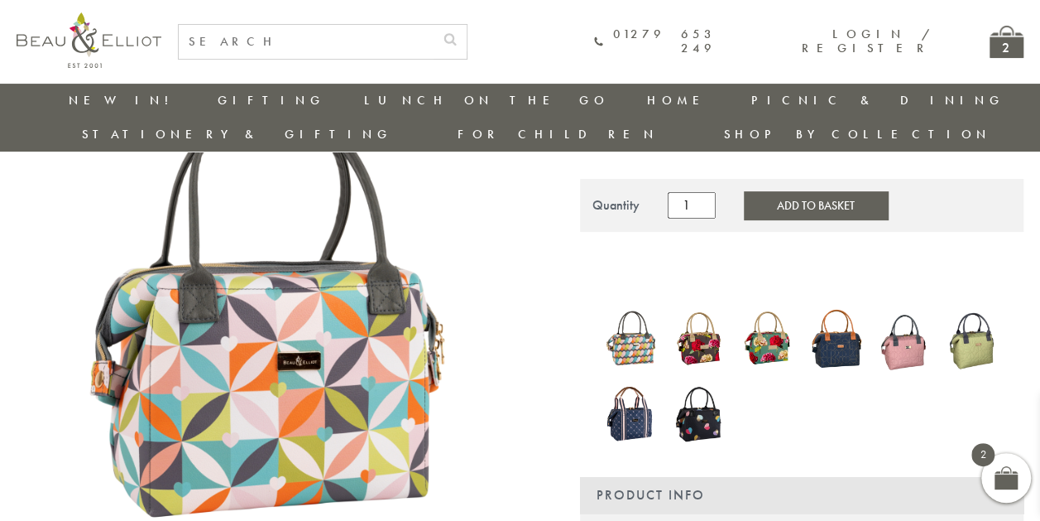
scroll to position [150, 0]
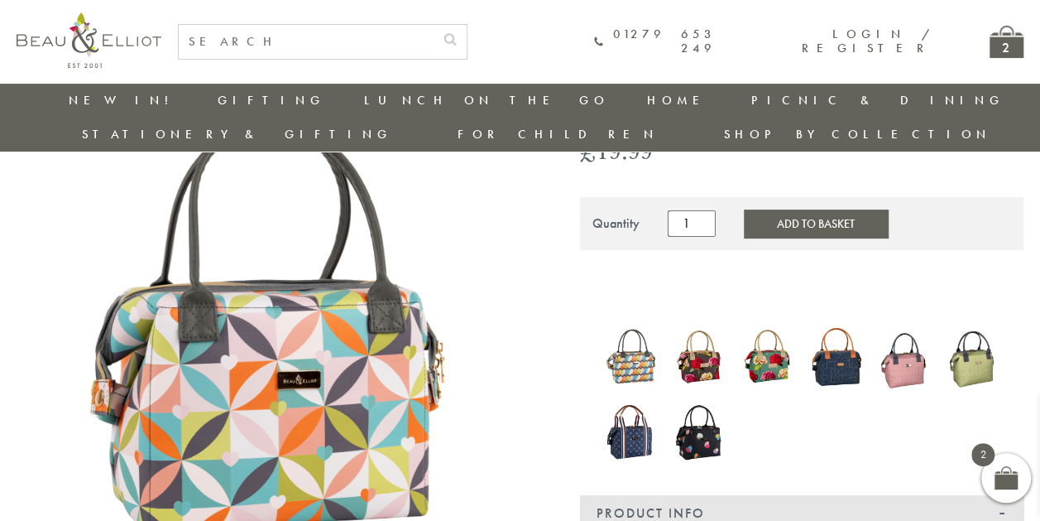
click at [634, 329] on img at bounding box center [631, 357] width 52 height 66
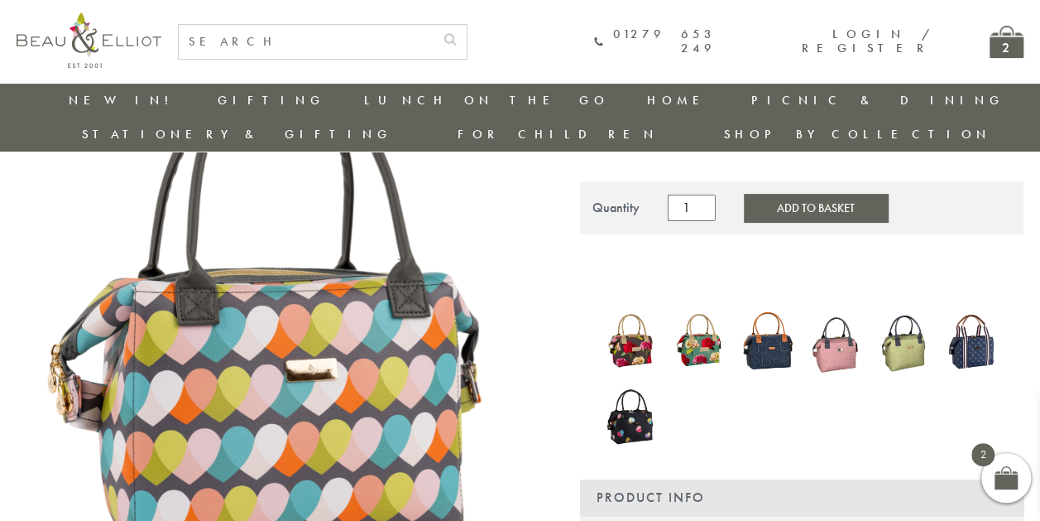
scroll to position [190, 0]
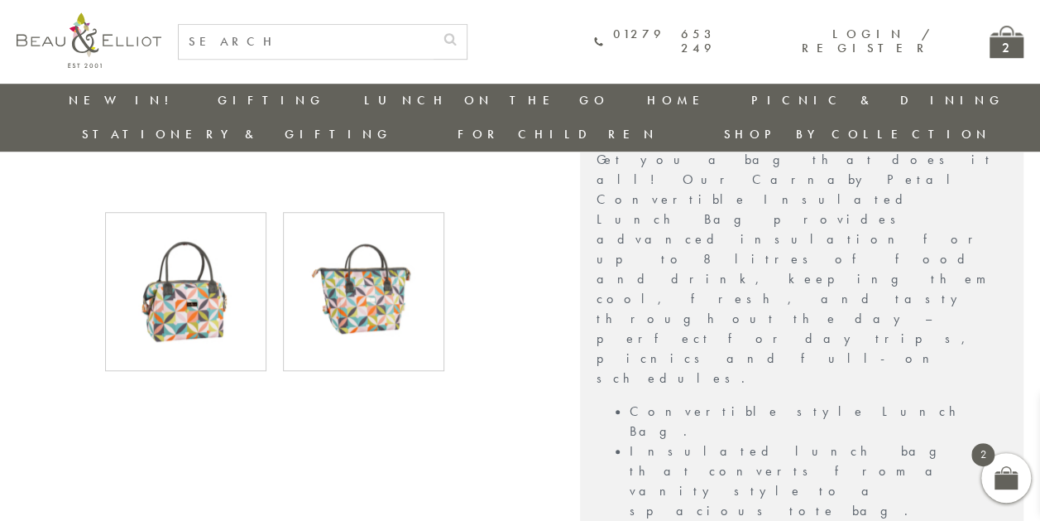
scroll to position [587, 0]
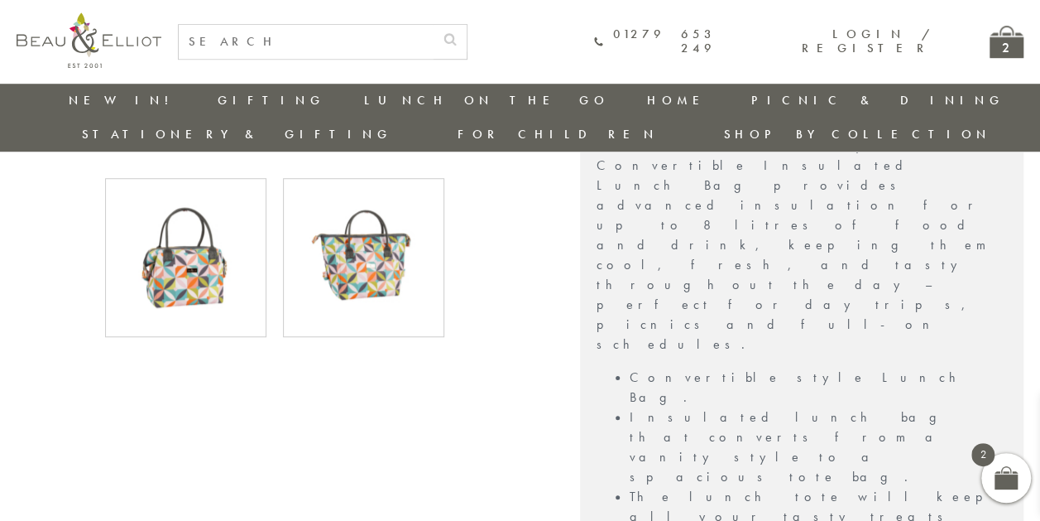
click at [368, 215] on img at bounding box center [364, 257] width 124 height 124
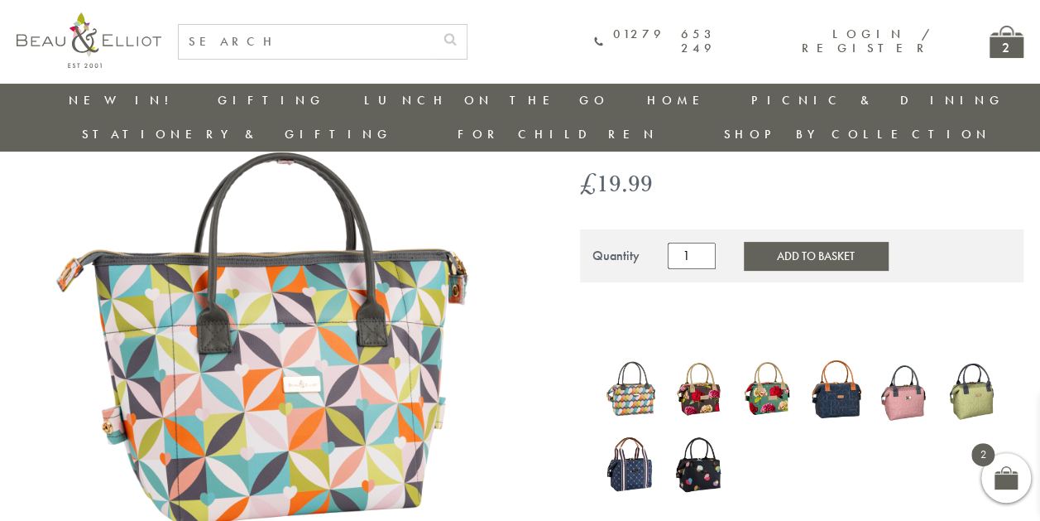
scroll to position [367, 0]
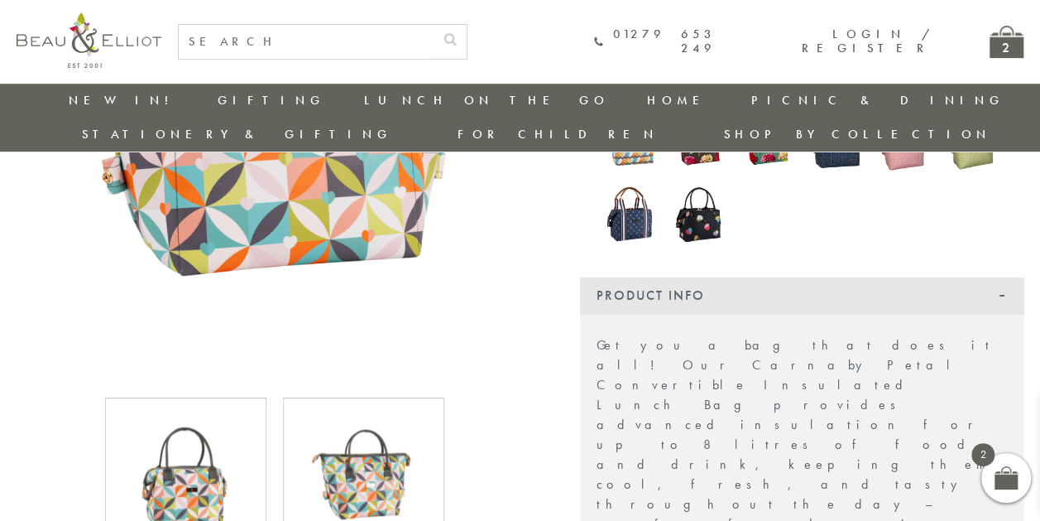
click at [182, 435] on img at bounding box center [186, 477] width 124 height 124
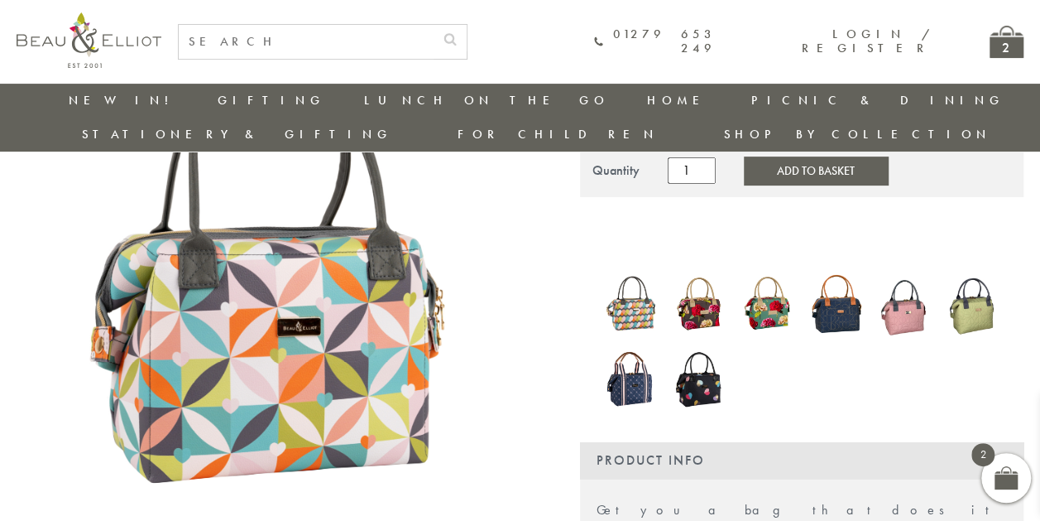
scroll to position [209, 0]
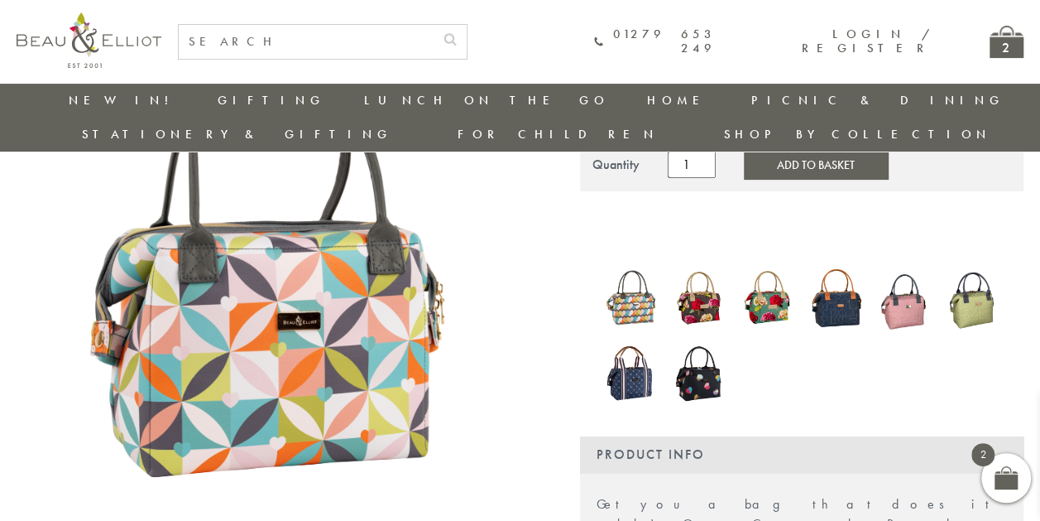
click at [769, 265] on img at bounding box center [768, 298] width 52 height 70
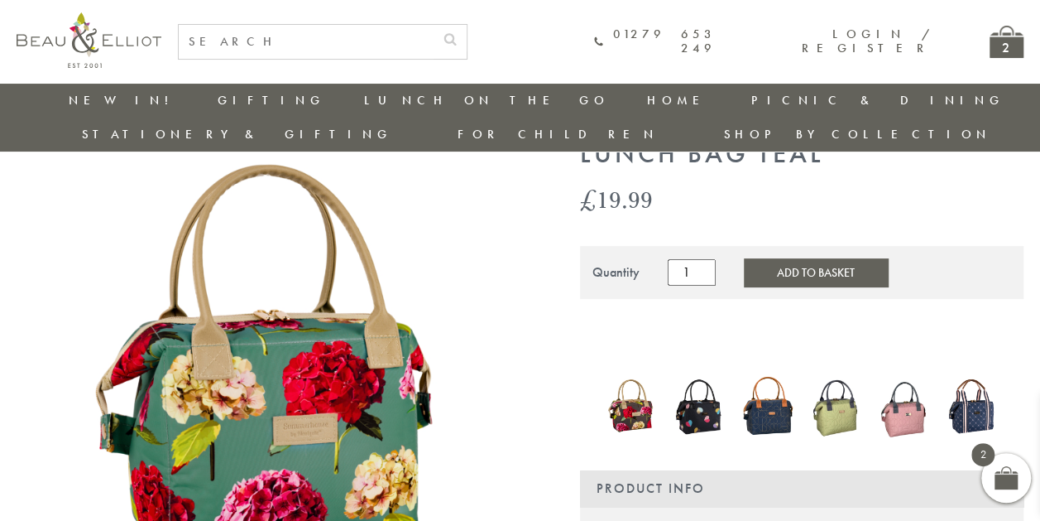
scroll to position [119, 0]
